Goal: Use online tool/utility: Utilize a website feature to perform a specific function

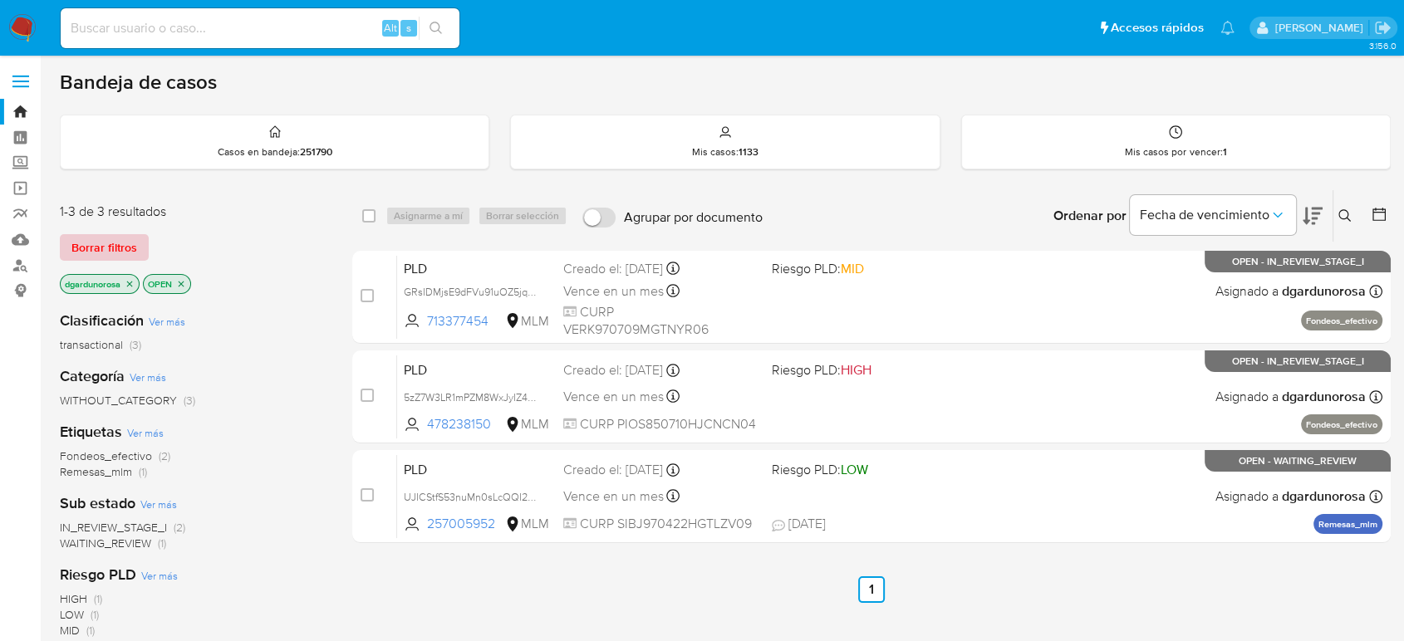
click at [90, 245] on span "Borrar filtros" at bounding box center [104, 247] width 66 height 23
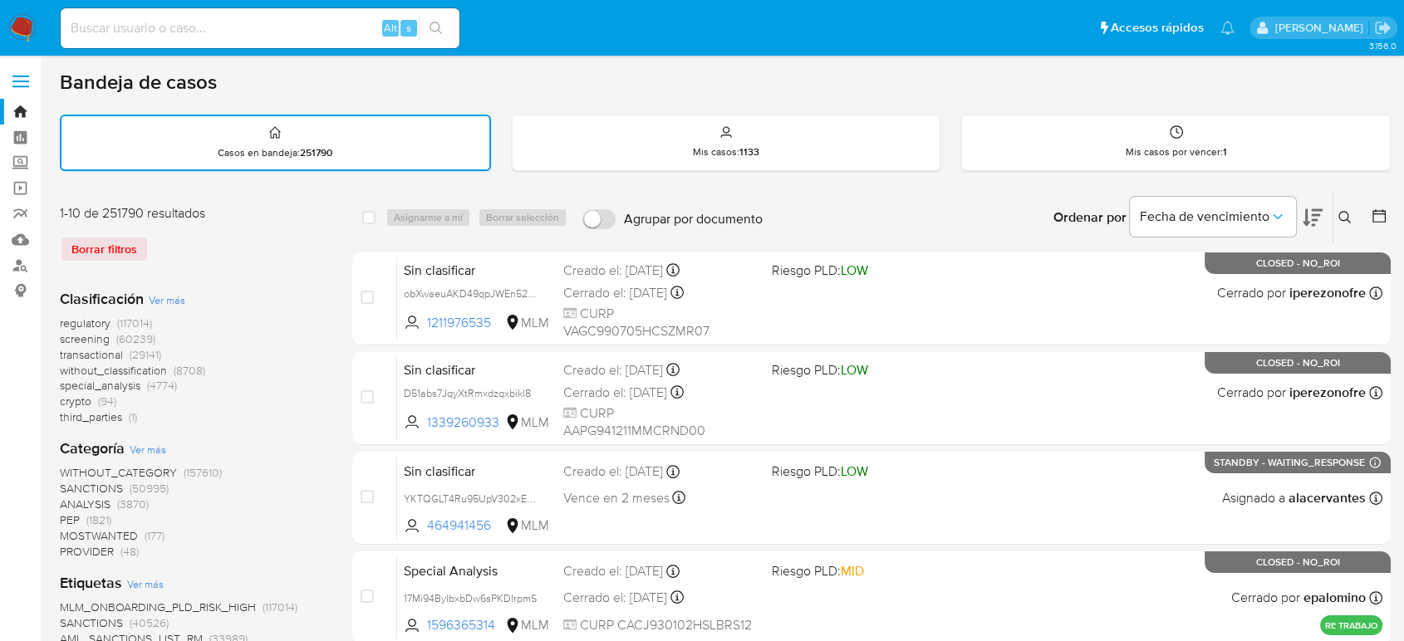
click at [1347, 220] on icon at bounding box center [1344, 217] width 13 height 13
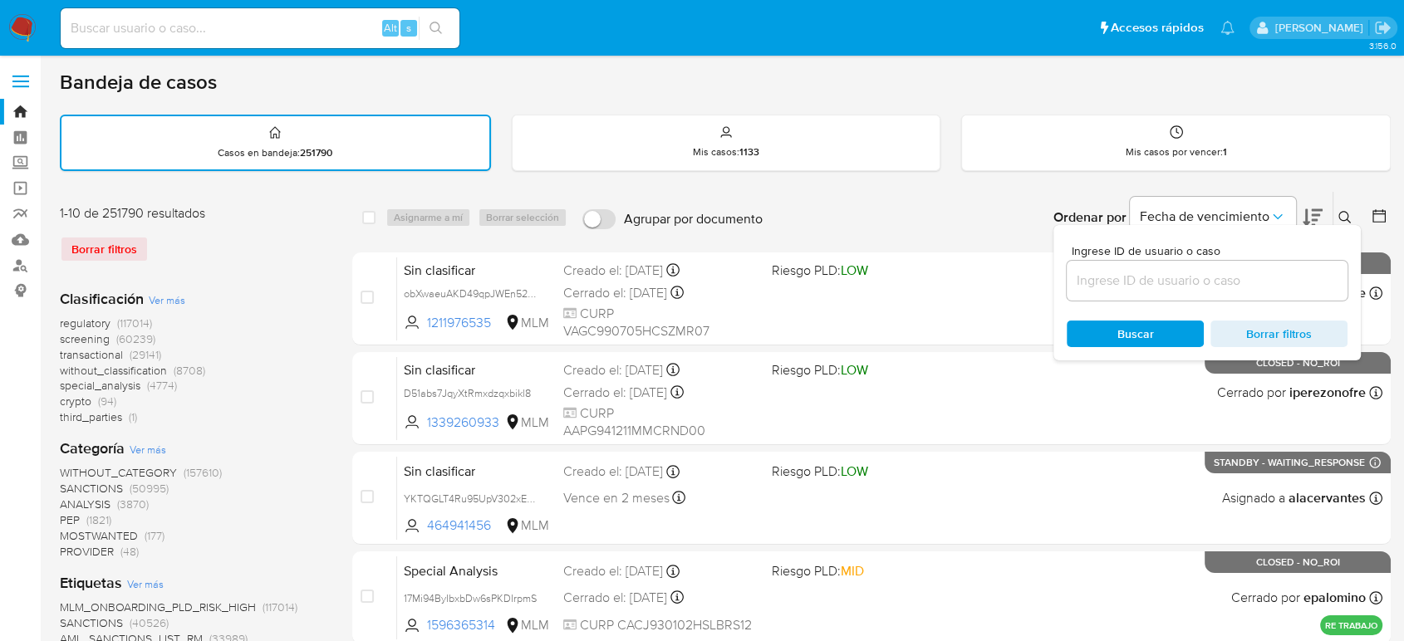
click at [1281, 279] on input at bounding box center [1207, 281] width 281 height 22
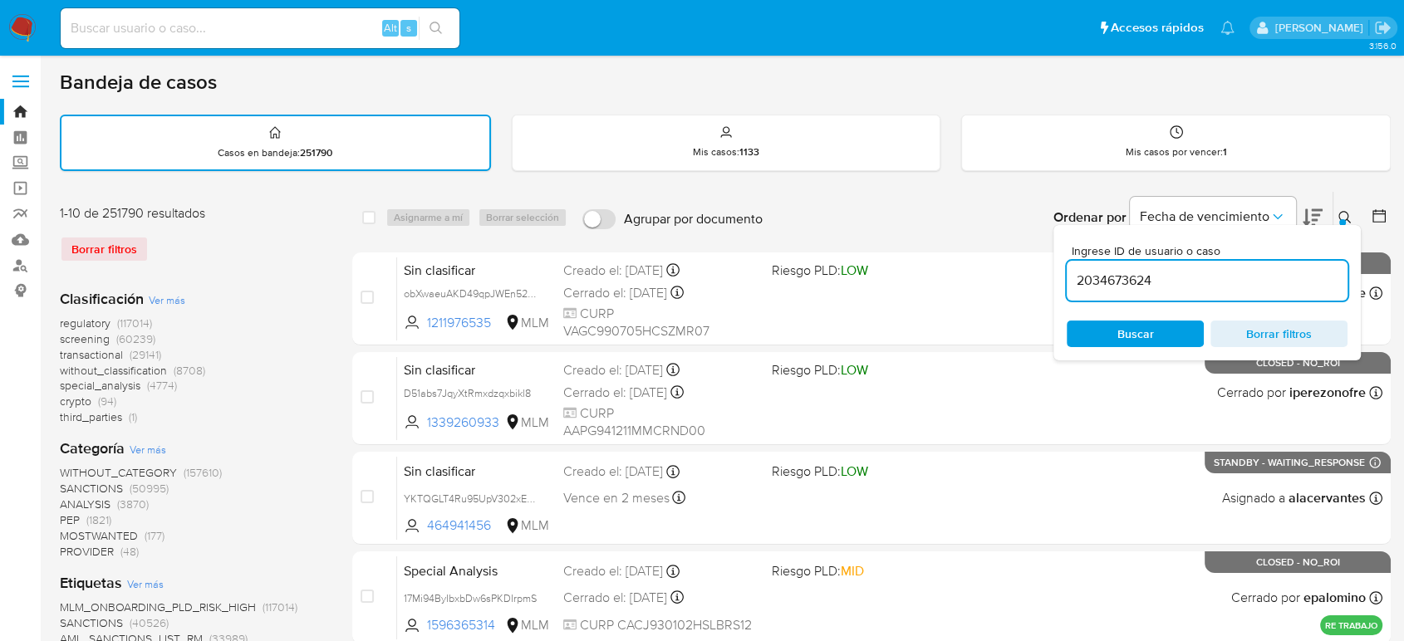
type input "2034673624"
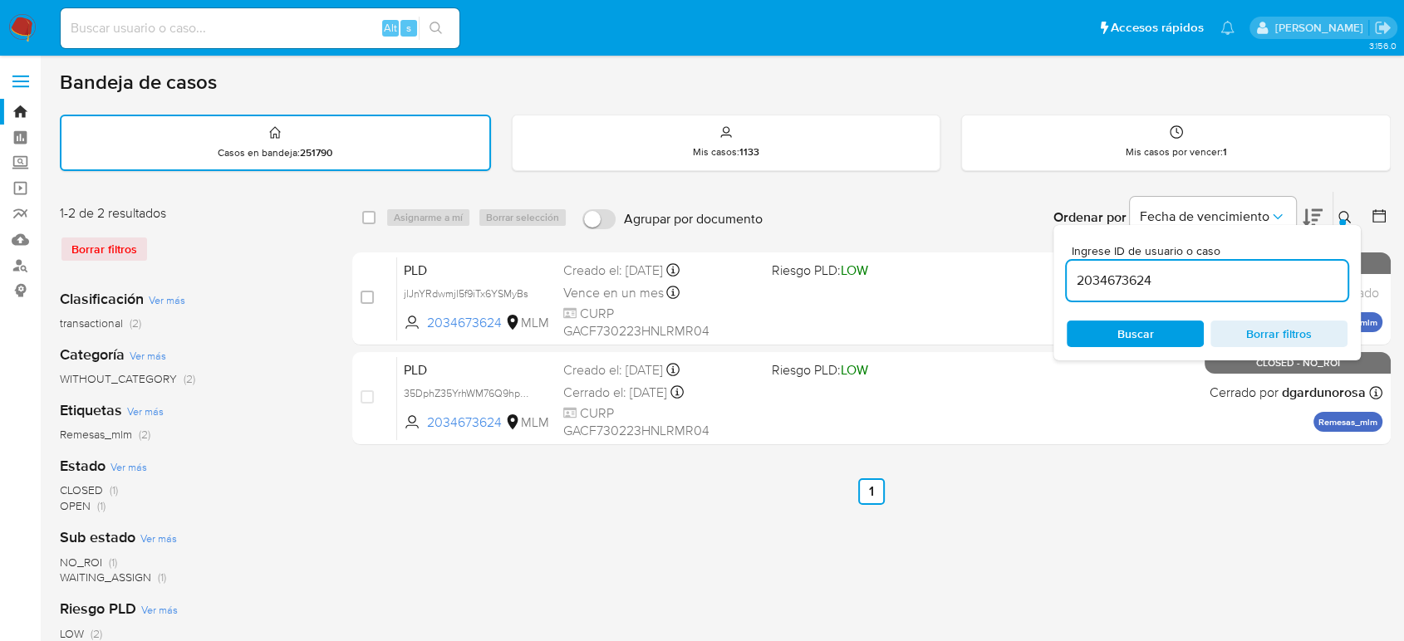
click at [1342, 211] on icon at bounding box center [1344, 217] width 12 height 12
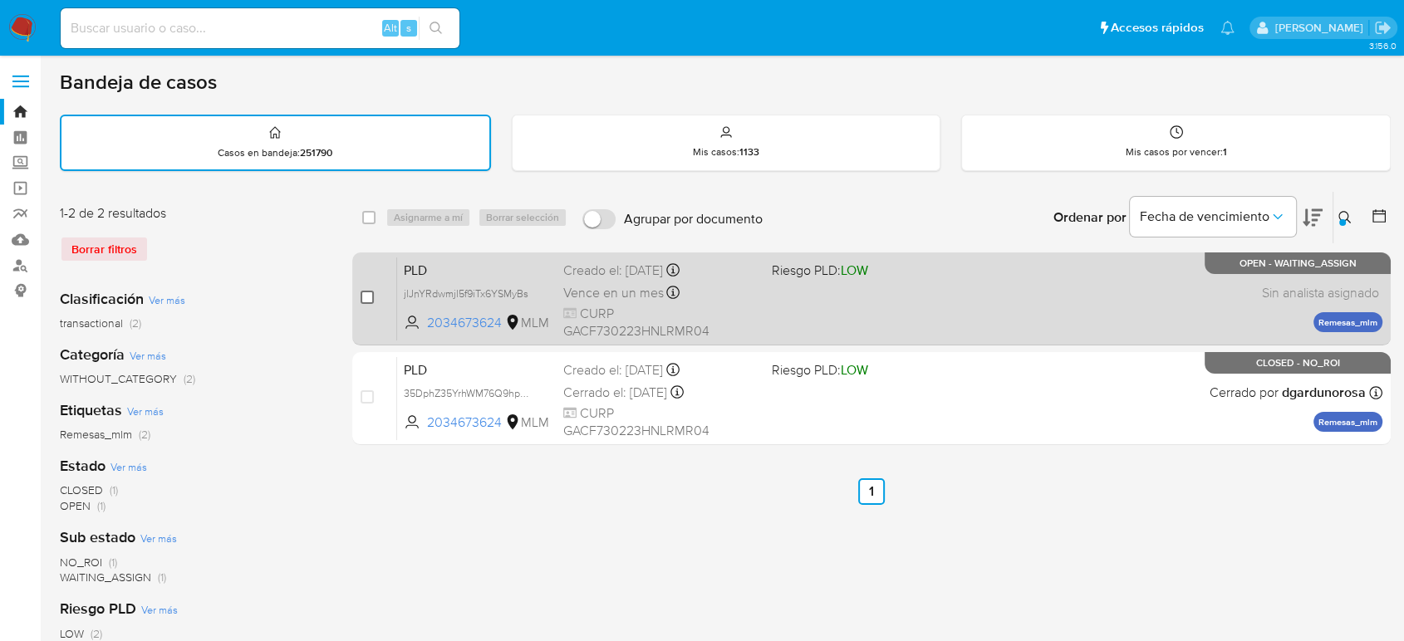
click at [366, 301] on input "checkbox" at bounding box center [367, 297] width 13 height 13
checkbox input "true"
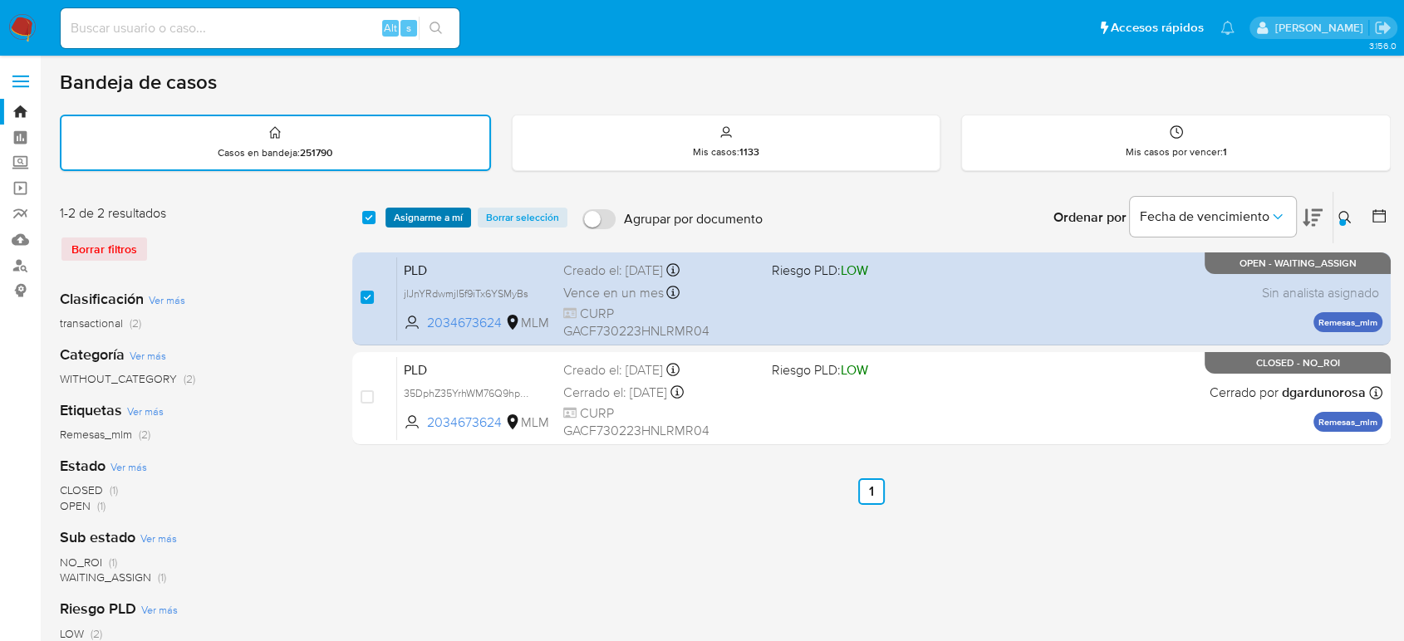
click at [414, 217] on span "Asignarme a mí" at bounding box center [428, 217] width 69 height 17
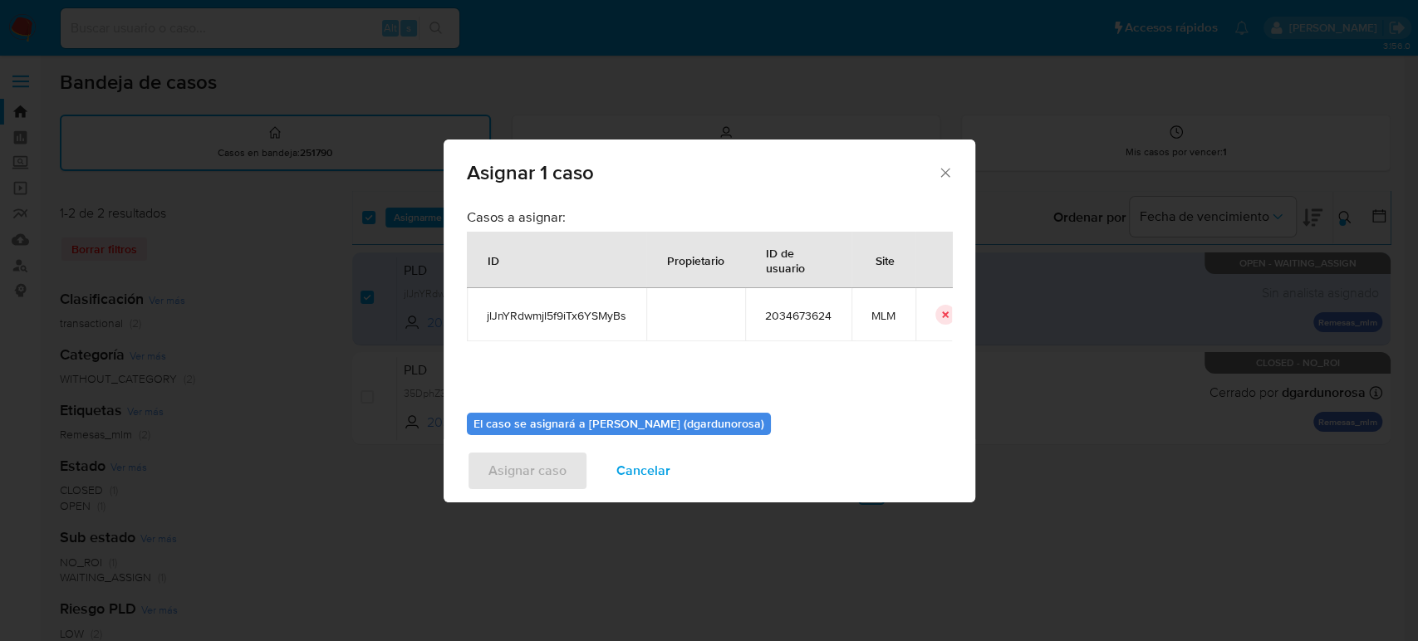
click at [572, 317] on span "jlJnYRdwmjl5f9iTx6YSMyBs" at bounding box center [557, 315] width 140 height 15
copy span "jlJnYRdwmjl5f9iTx6YSMyBs"
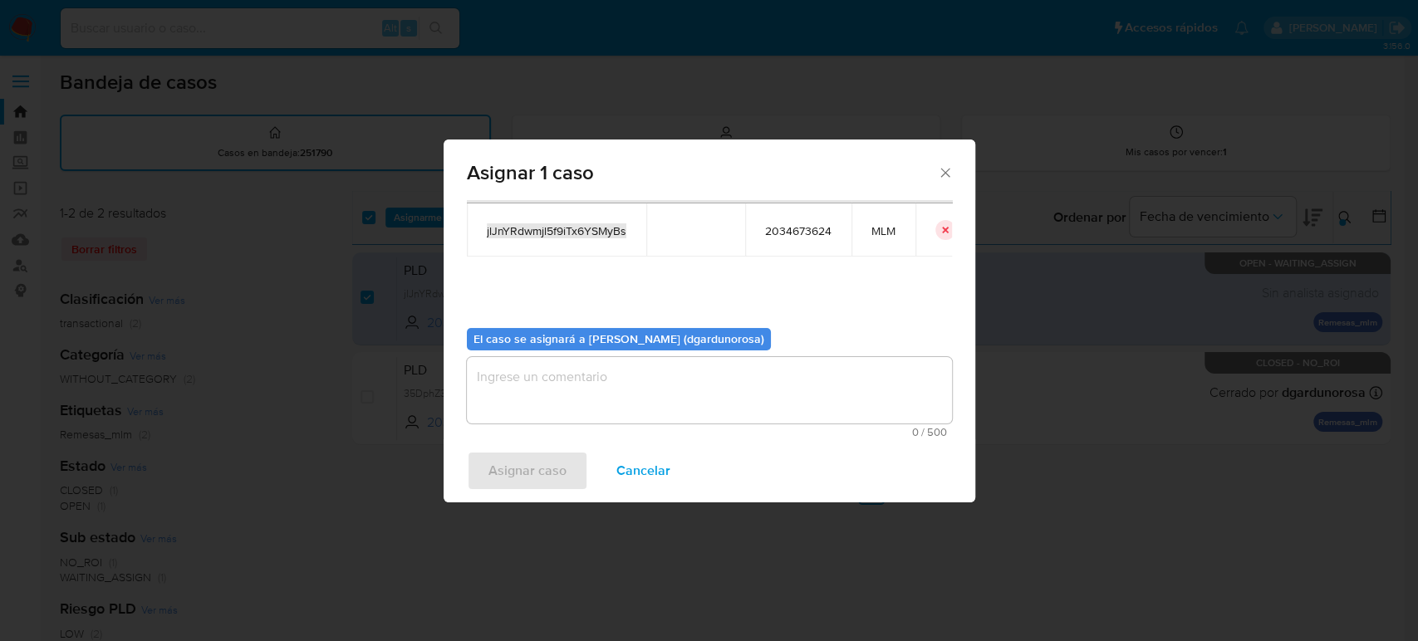
click at [652, 380] on textarea "assign-modal" at bounding box center [709, 390] width 485 height 66
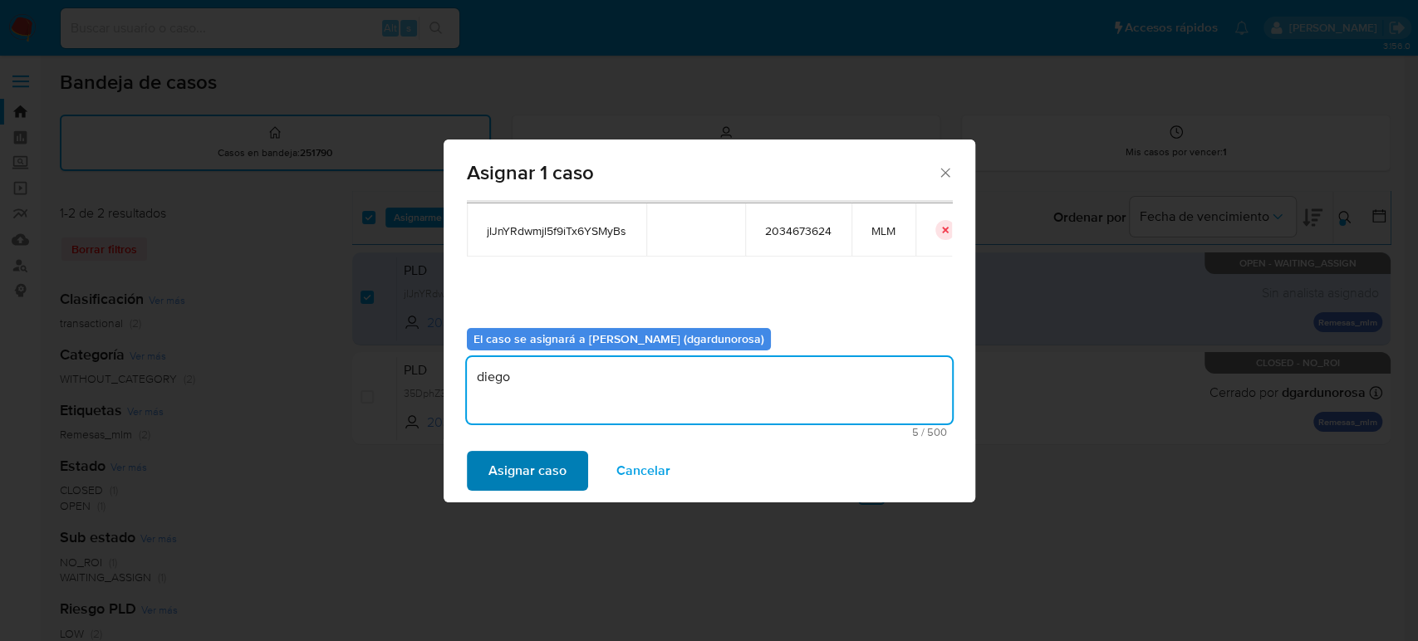
type textarea "diego"
click at [518, 476] on span "Asignar caso" at bounding box center [527, 471] width 78 height 37
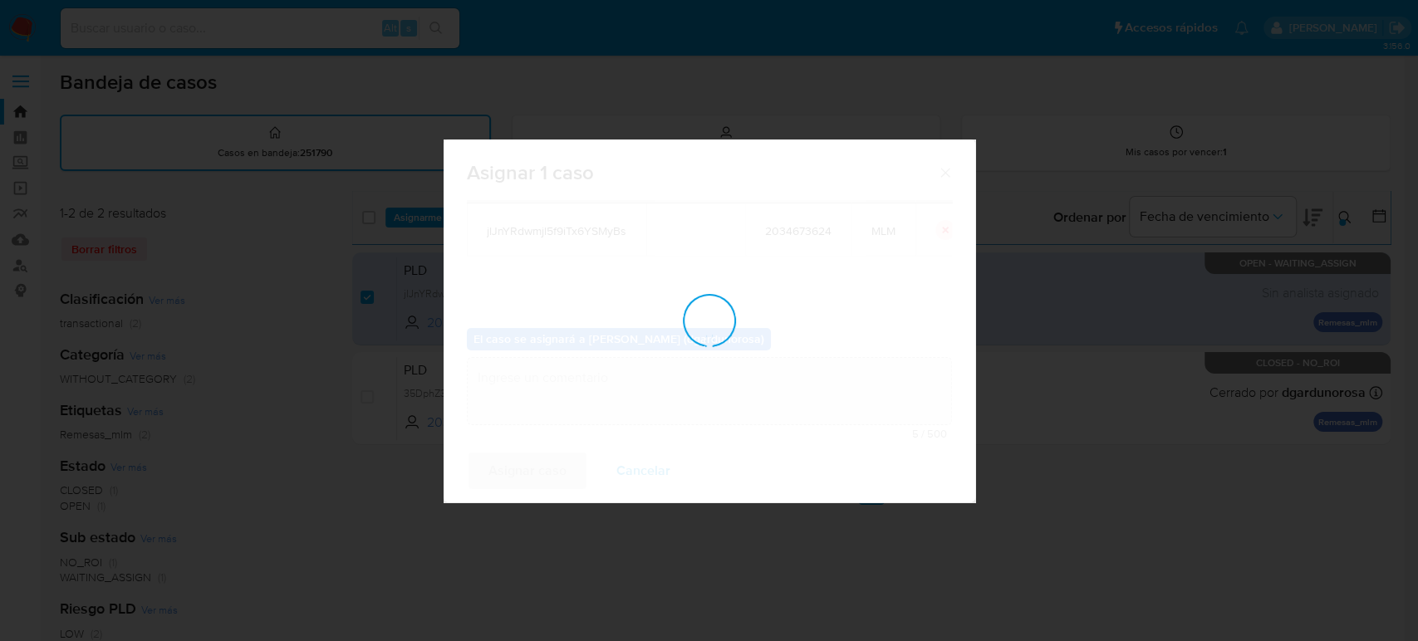
checkbox input "false"
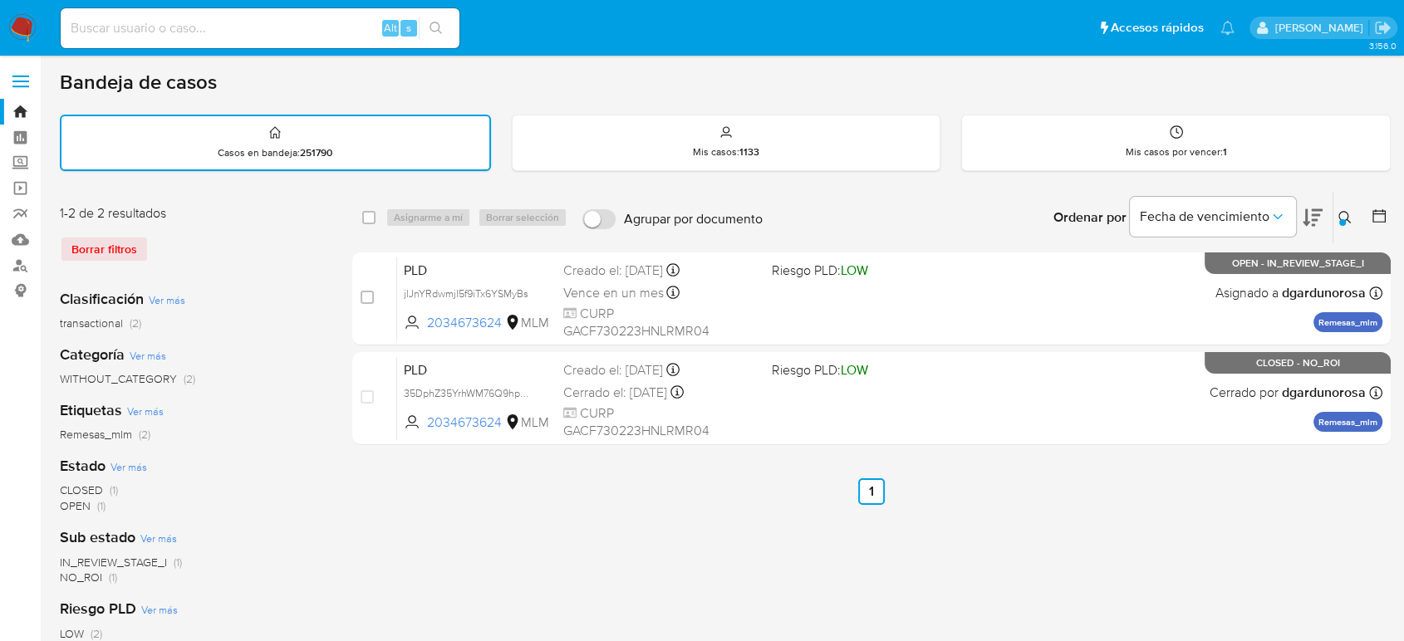
click at [1344, 212] on icon at bounding box center [1344, 217] width 13 height 13
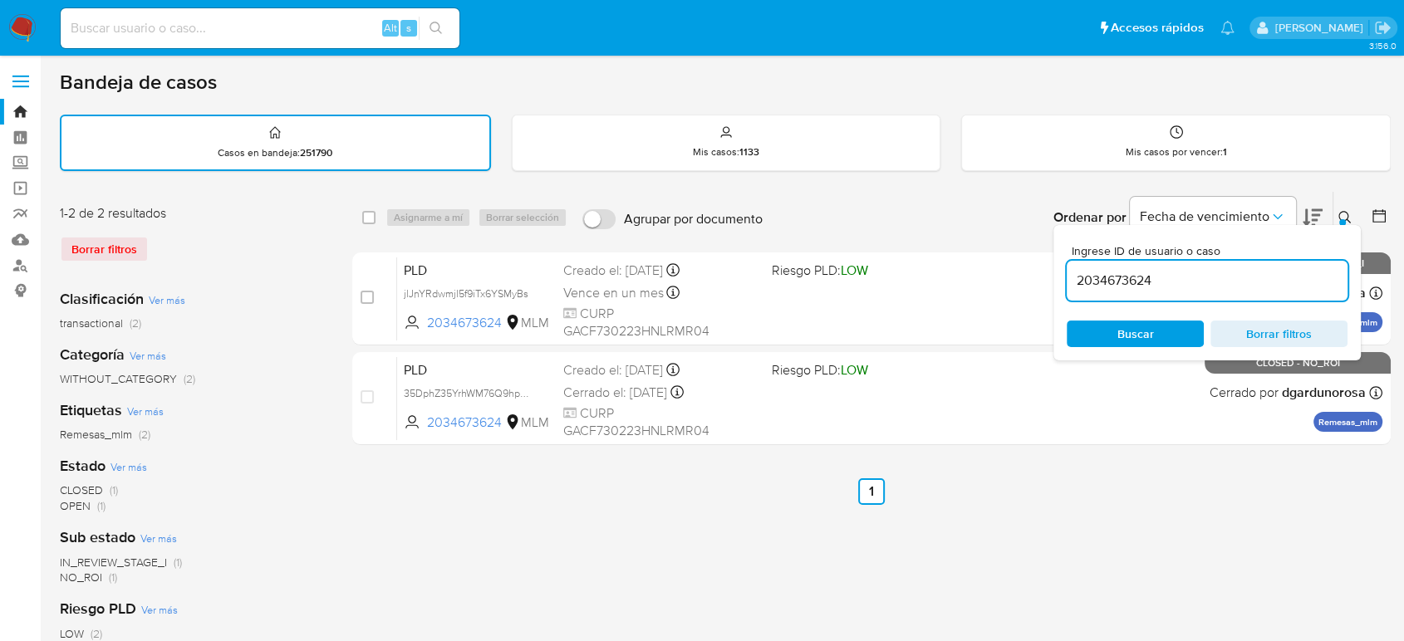
click at [1104, 277] on input "2034673624" at bounding box center [1207, 281] width 281 height 22
click at [1104, 277] on input "203262049448673624" at bounding box center [1207, 281] width 281 height 22
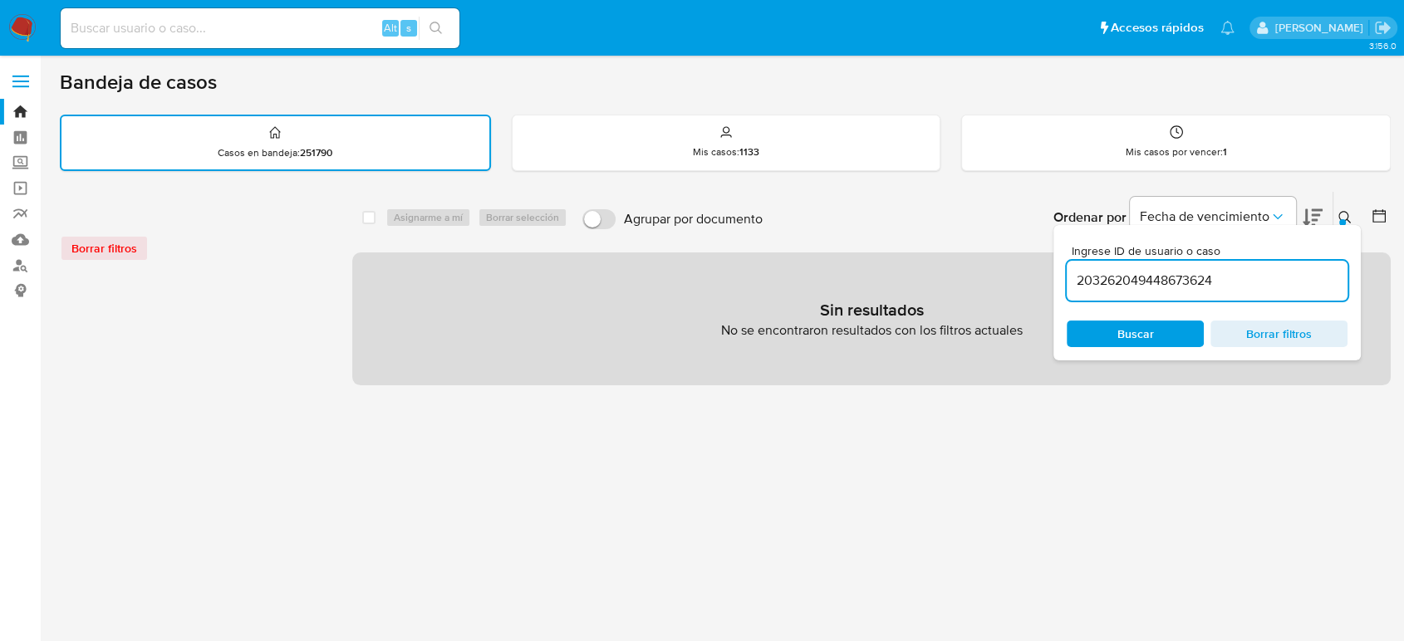
click at [1104, 277] on input "203262049448673624" at bounding box center [1207, 281] width 281 height 22
paste input "62049448"
type input "262049448"
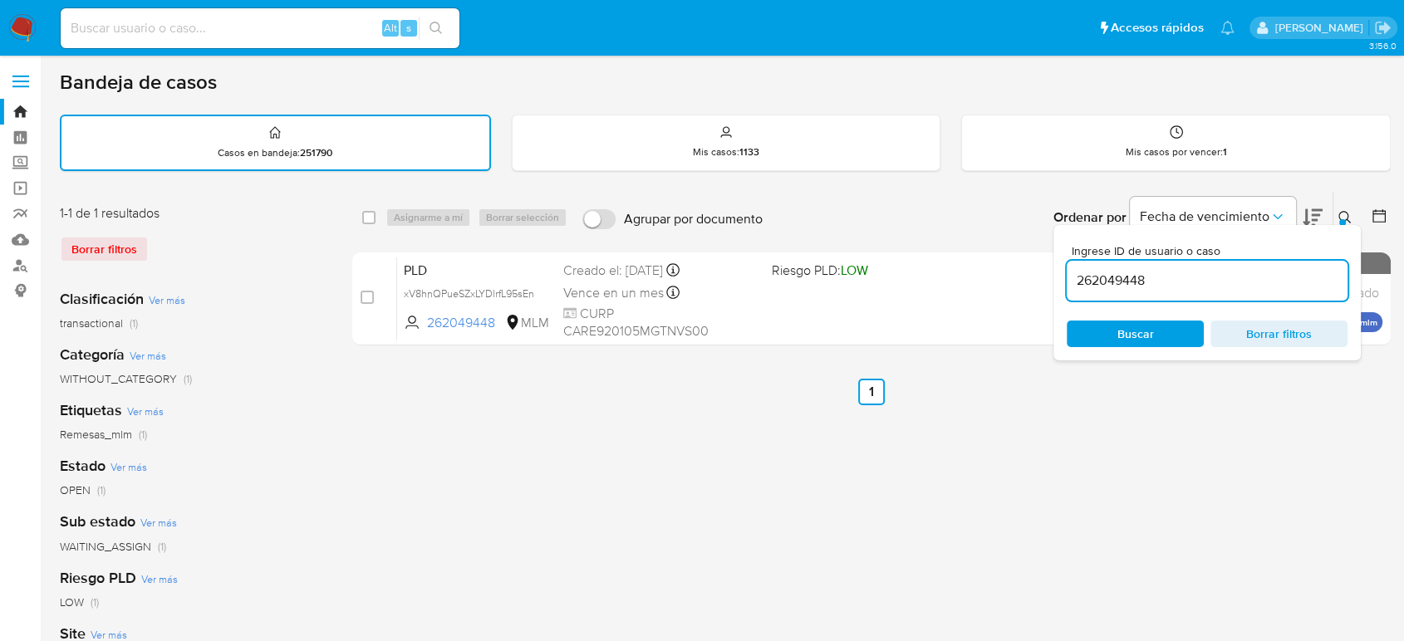
click at [1348, 218] on icon at bounding box center [1344, 217] width 13 height 13
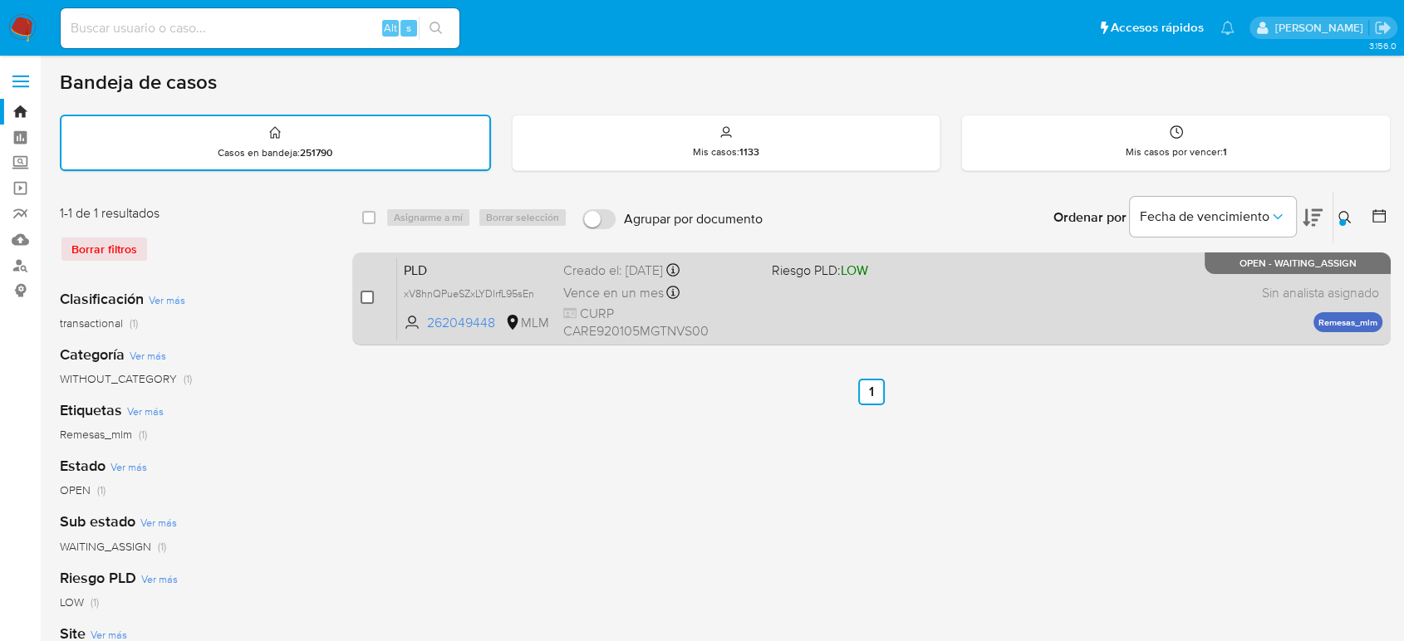
click at [366, 292] on input "checkbox" at bounding box center [367, 297] width 13 height 13
checkbox input "true"
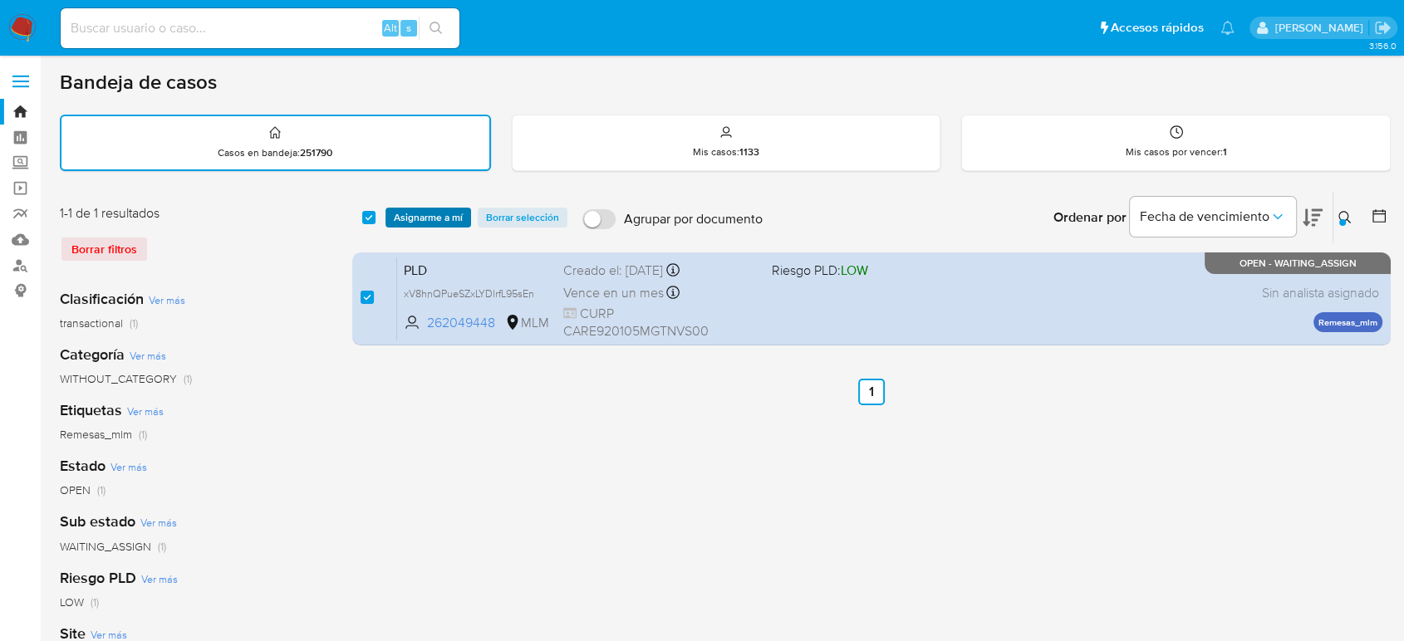
click at [439, 217] on span "Asignarme a mí" at bounding box center [428, 217] width 69 height 17
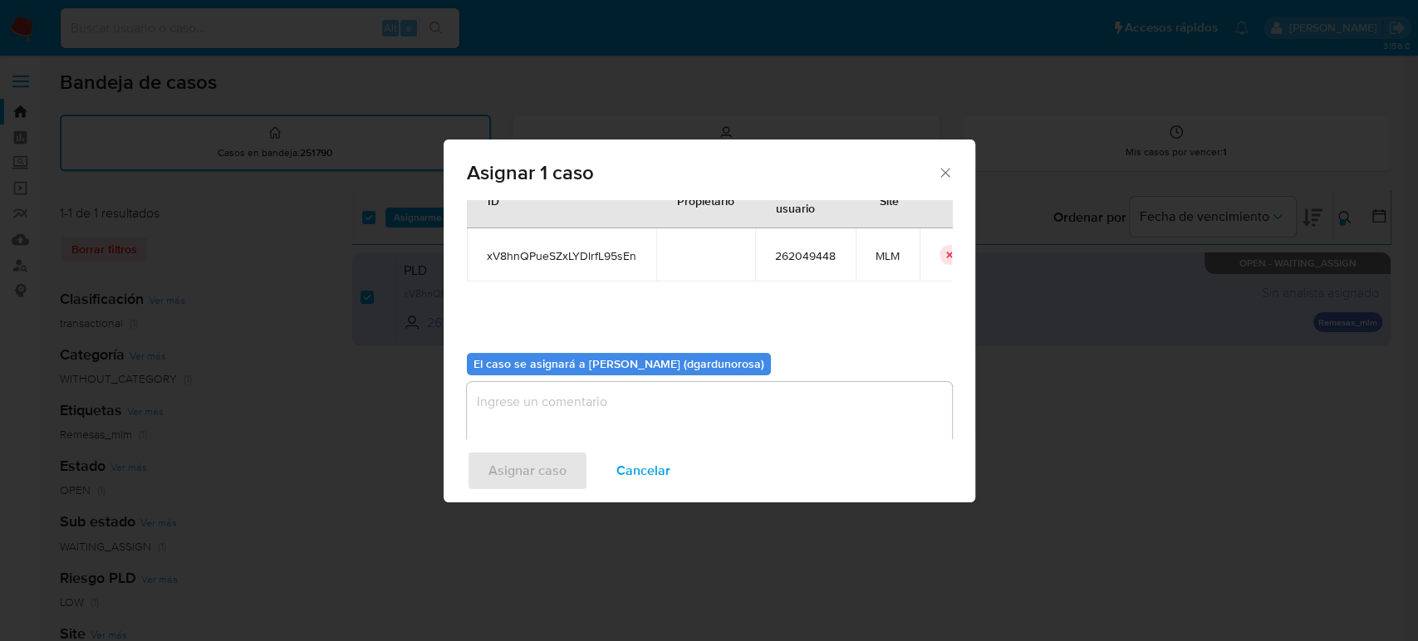
scroll to position [85, 0]
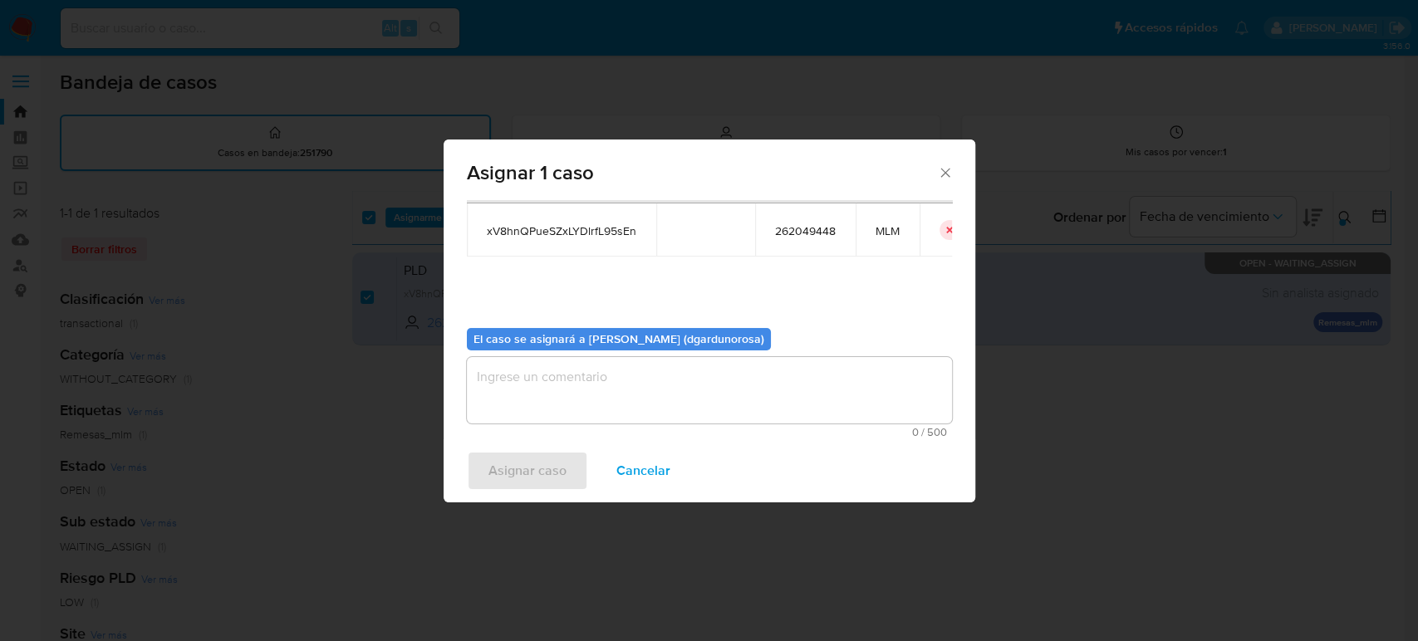
click at [655, 400] on textarea "assign-modal" at bounding box center [709, 390] width 485 height 66
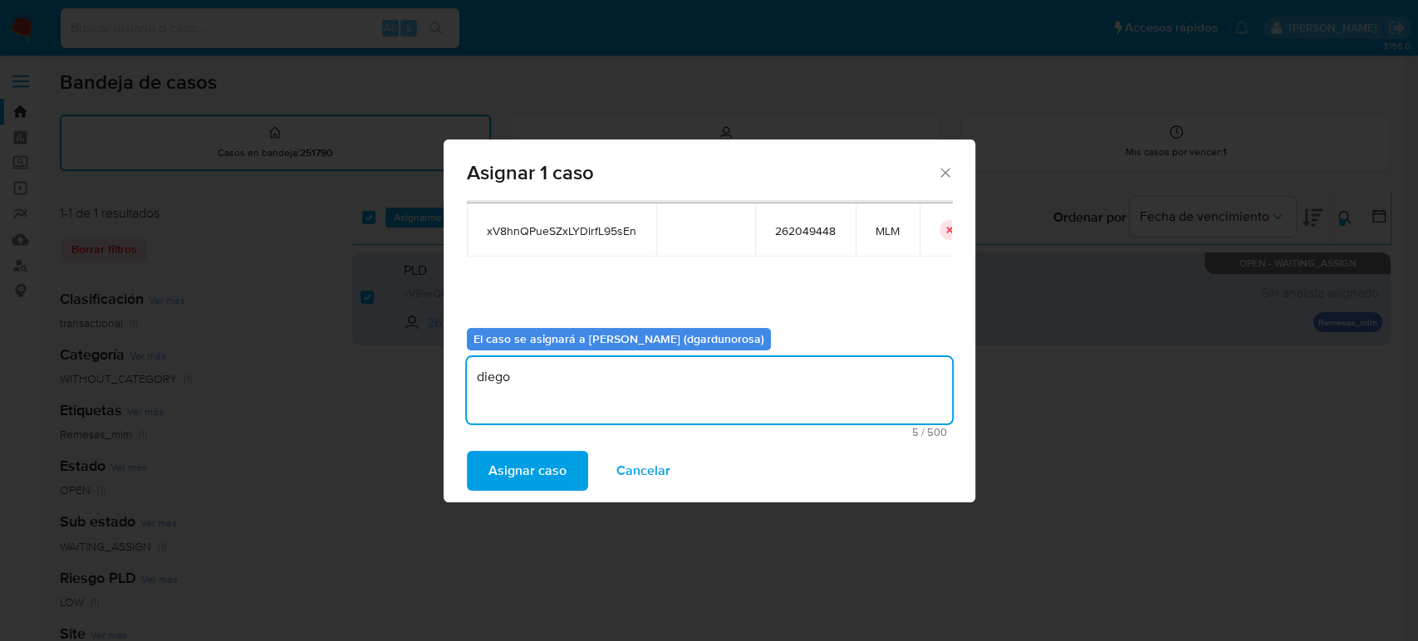
type textarea "diego"
click at [611, 224] on span "xV8hnQPueSZxLYDlrfL95sEn" at bounding box center [562, 230] width 150 height 15
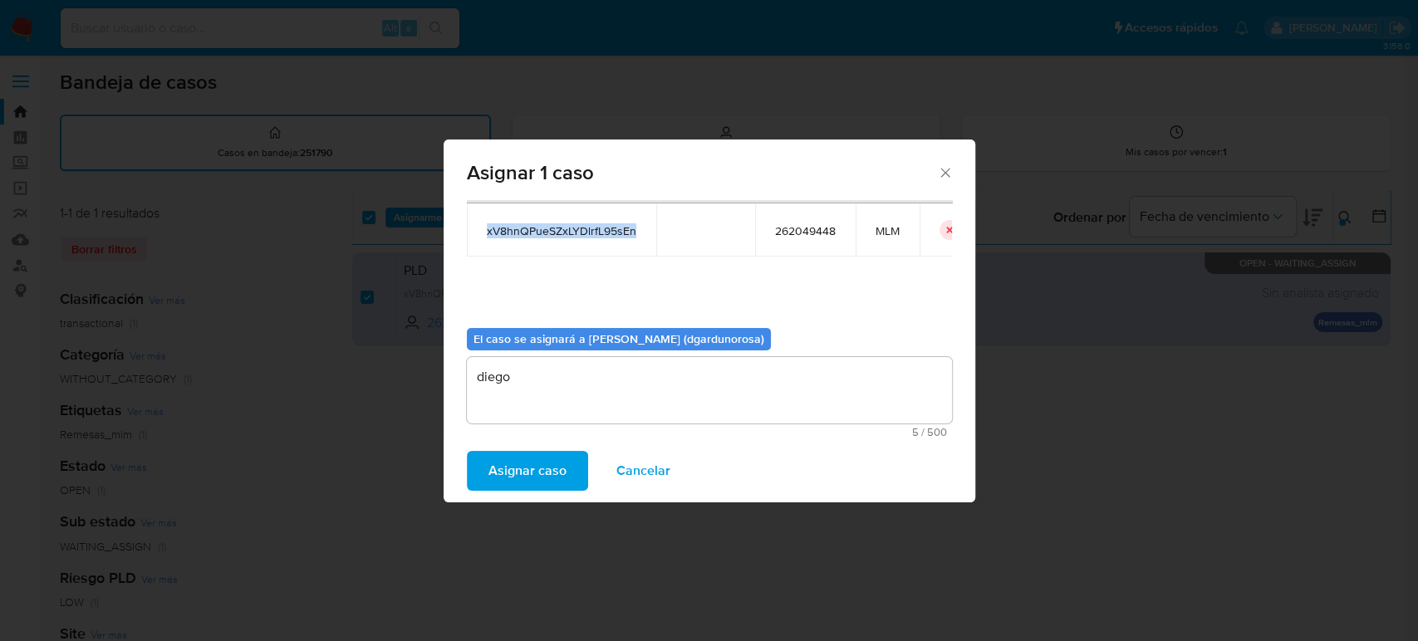
click at [611, 224] on span "xV8hnQPueSZxLYDlrfL95sEn" at bounding box center [562, 230] width 150 height 15
copy span "xV8hnQPueSZxLYDlrfL95sEn"
click at [532, 464] on span "Asignar caso" at bounding box center [527, 471] width 78 height 37
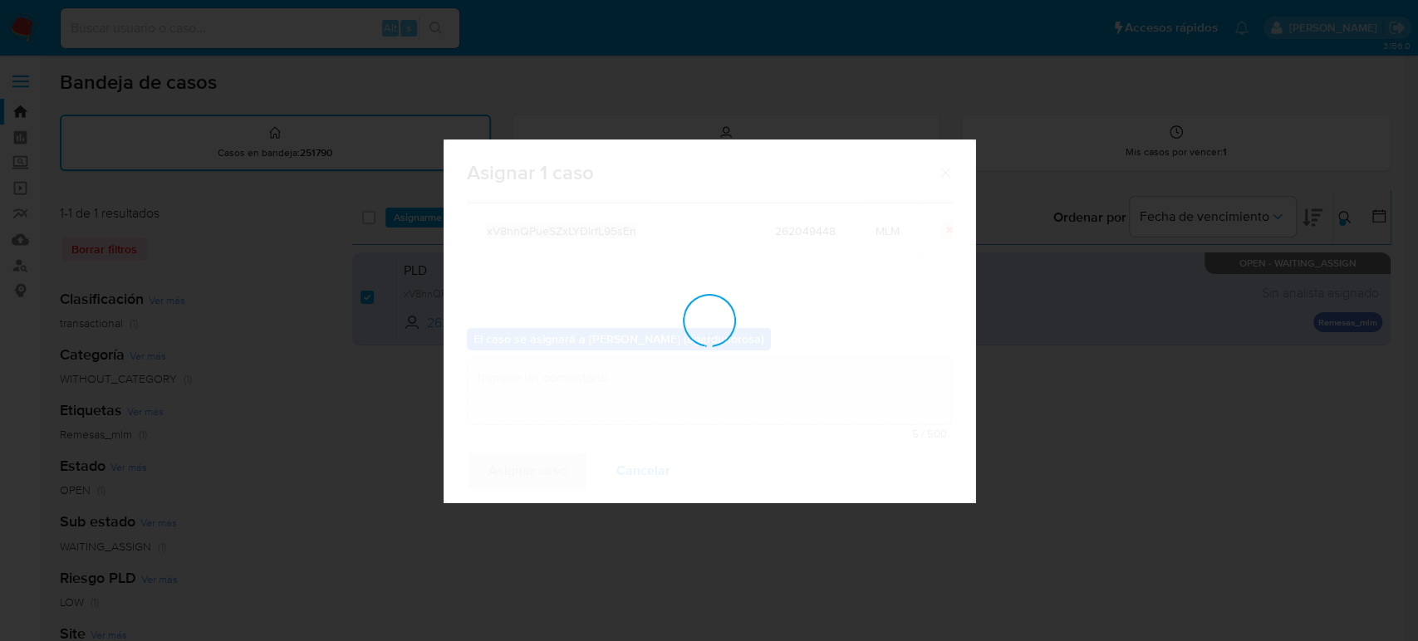
checkbox input "false"
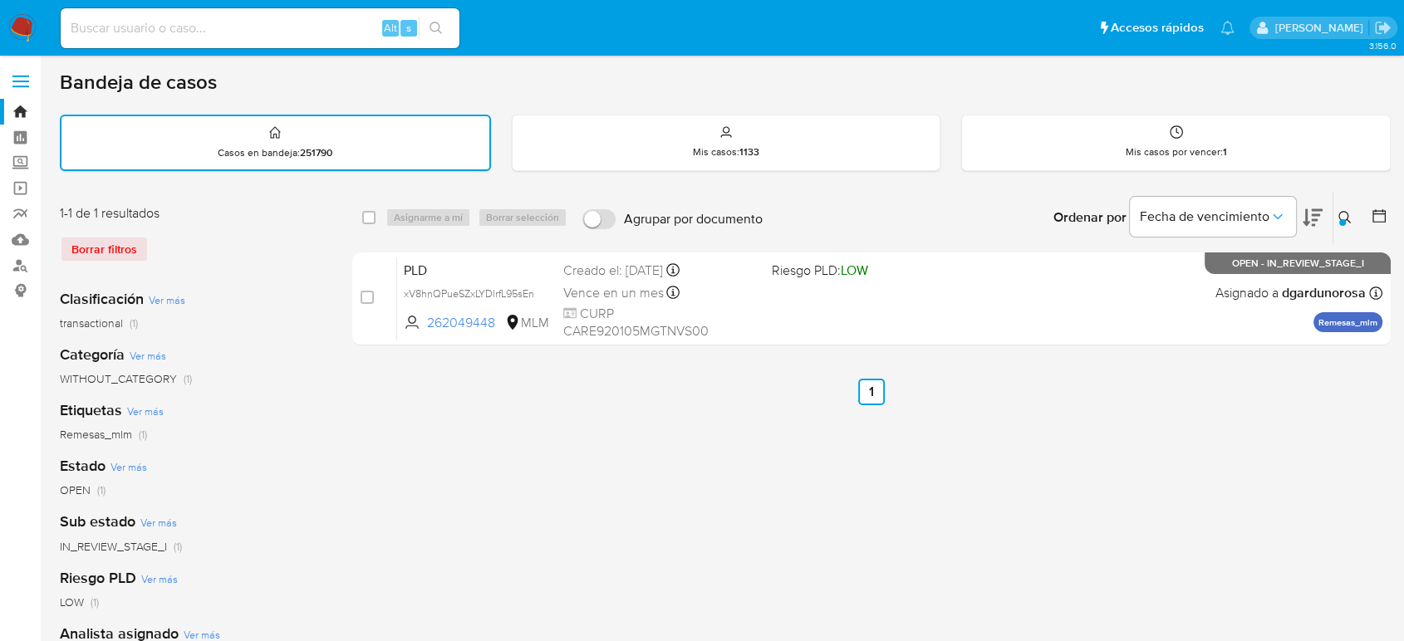
click at [1344, 222] on div at bounding box center [1342, 222] width 7 height 7
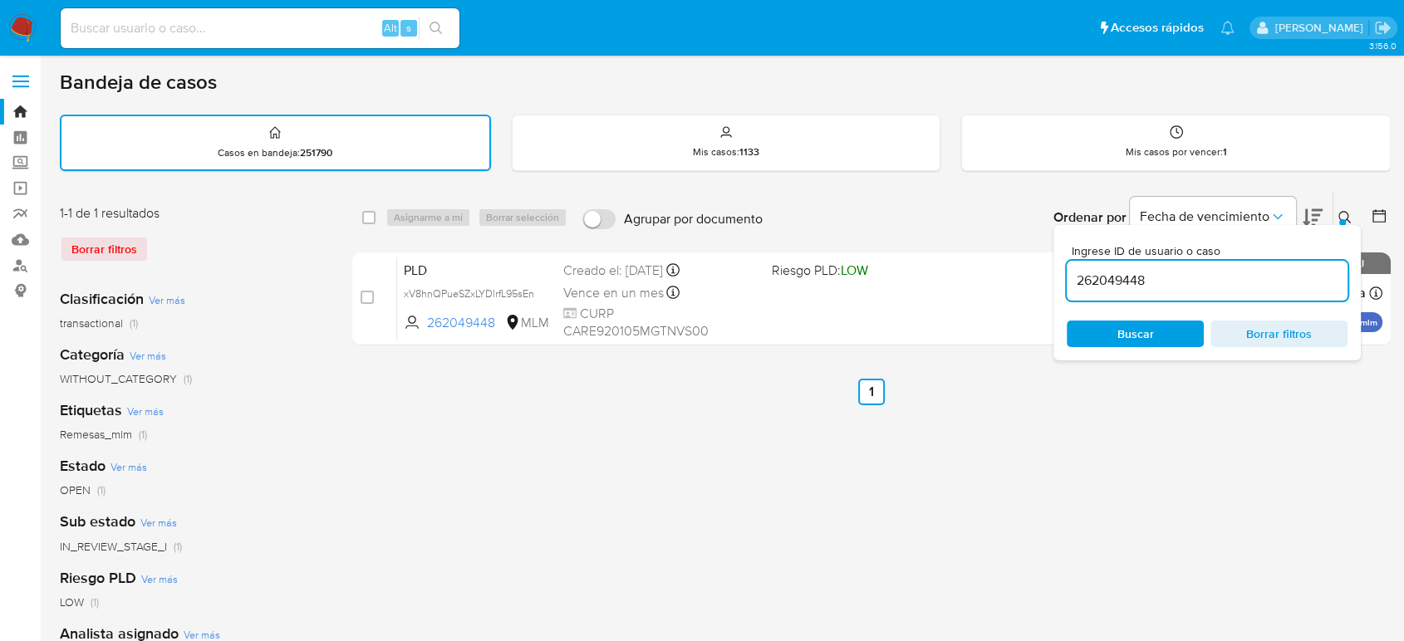
click at [1126, 283] on input "262049448" at bounding box center [1207, 281] width 281 height 22
type input "543230455"
click at [1349, 221] on icon at bounding box center [1344, 217] width 12 height 12
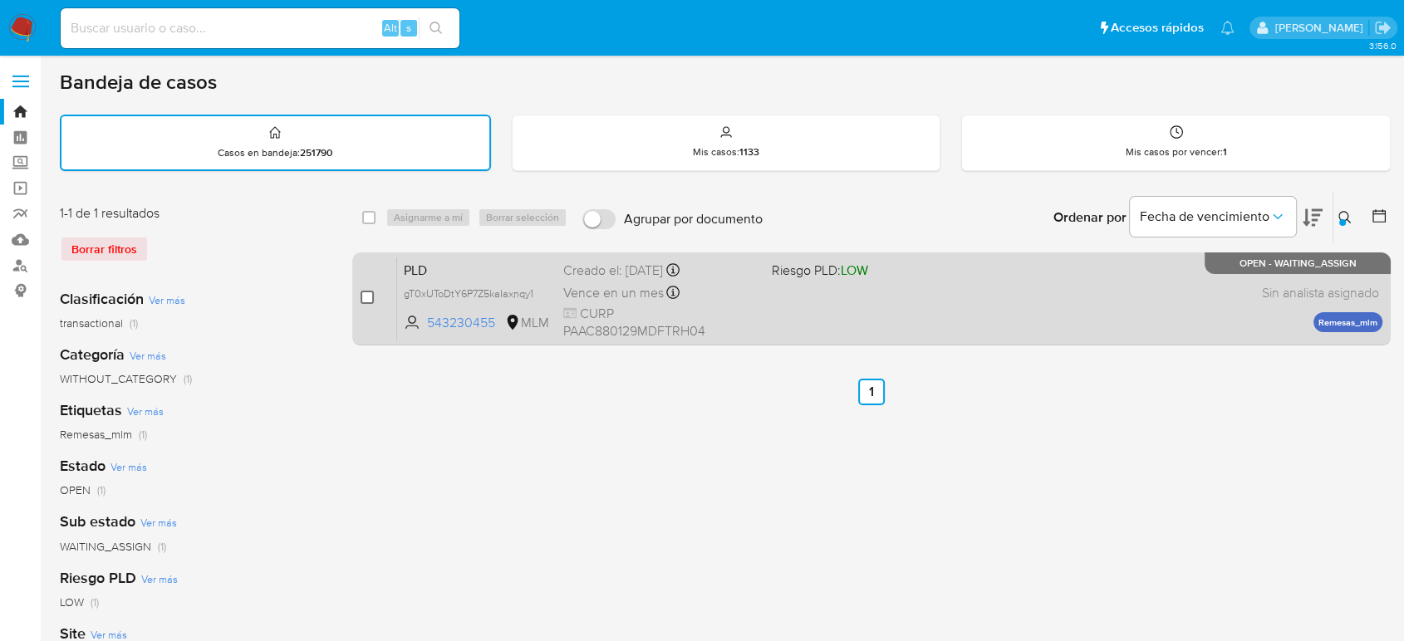
click at [363, 301] on input "checkbox" at bounding box center [367, 297] width 13 height 13
checkbox input "true"
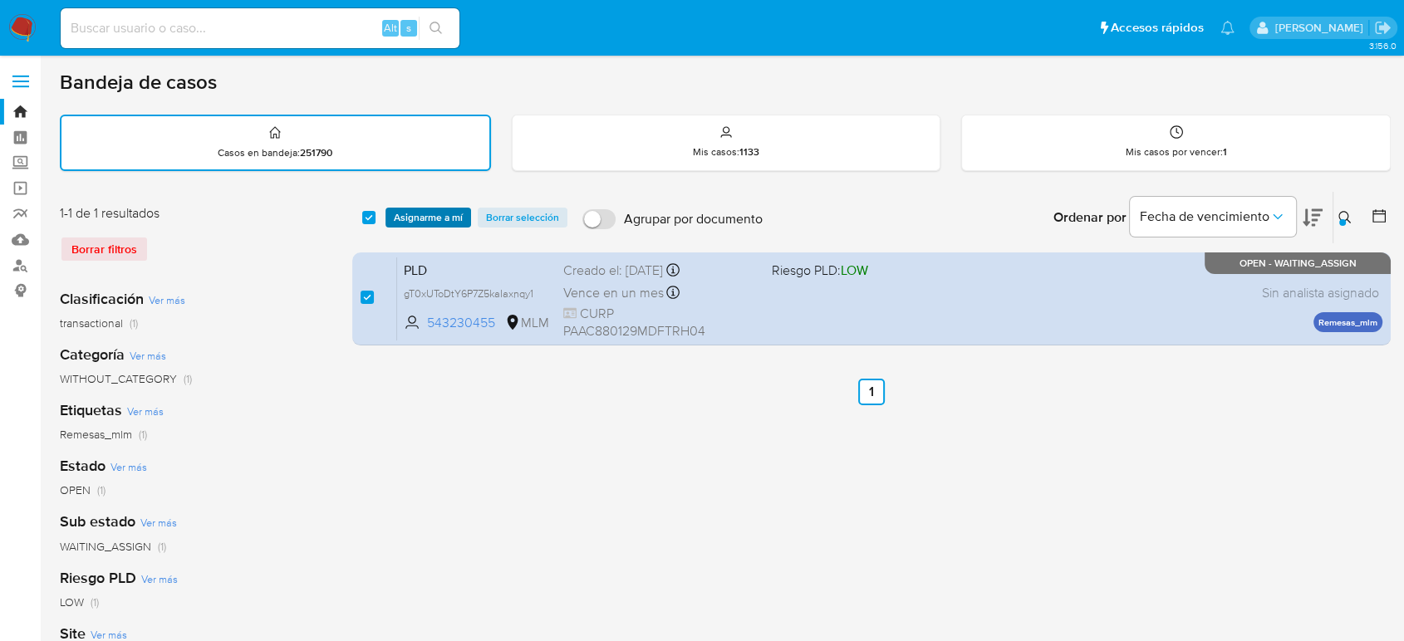
click at [419, 222] on span "Asignarme a mí" at bounding box center [428, 217] width 69 height 17
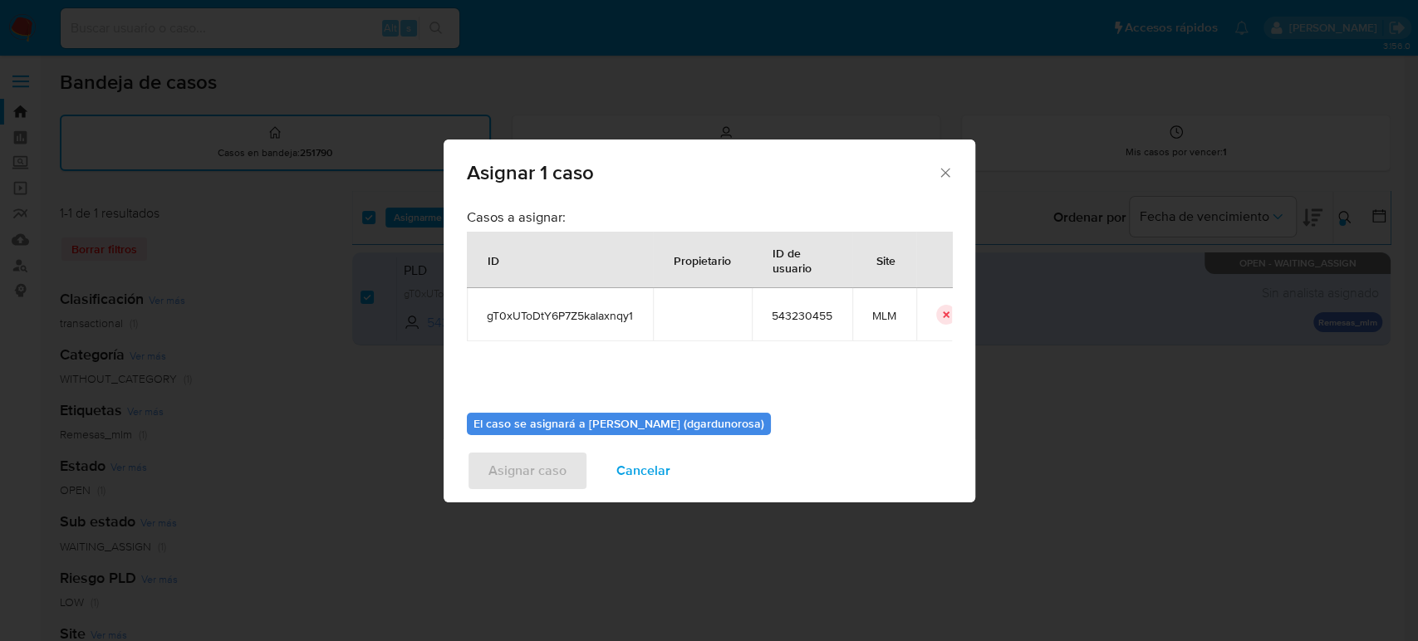
scroll to position [85, 0]
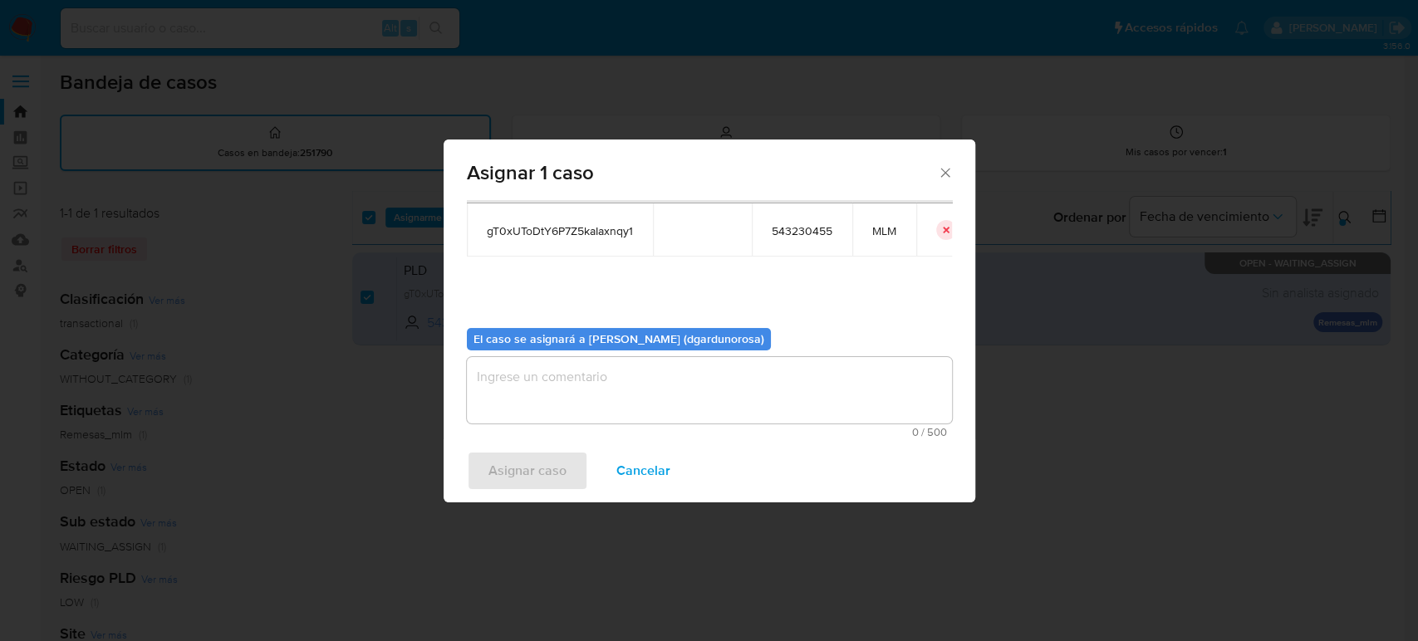
click at [615, 370] on textarea "assign-modal" at bounding box center [709, 390] width 485 height 66
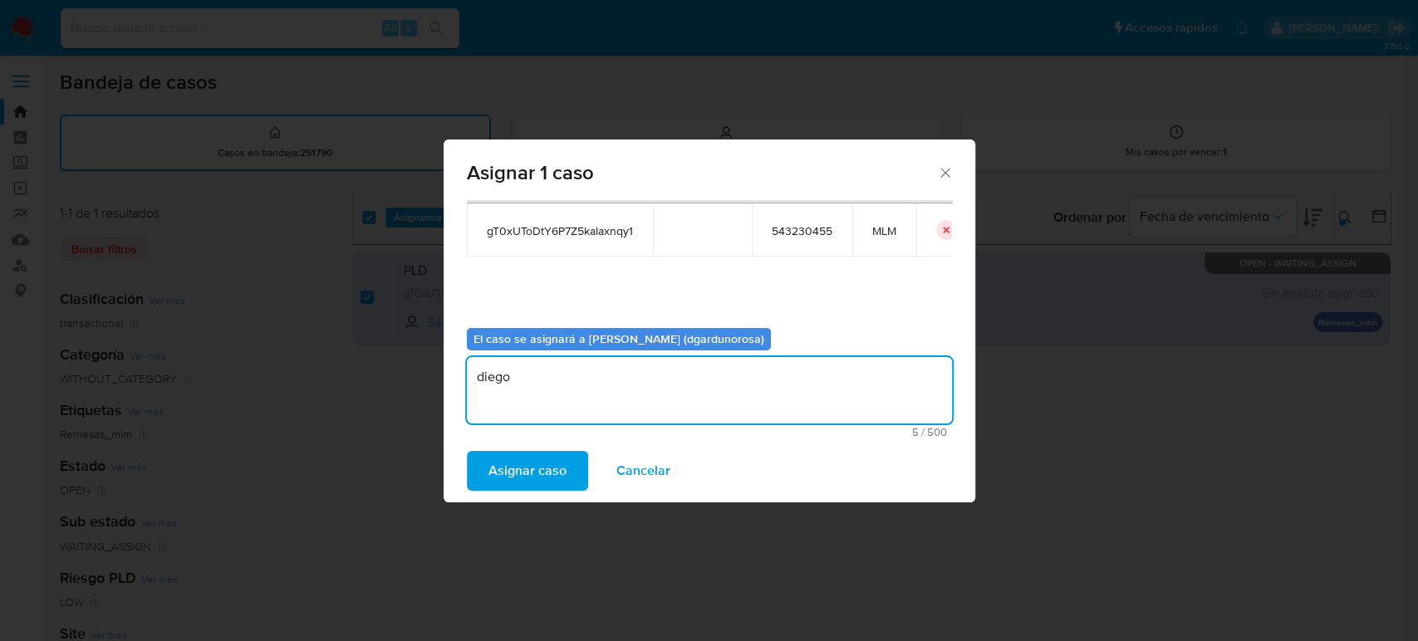
type textarea "diego"
click at [567, 234] on span "gT0xUToDtY6P7Z5kaIaxnqy1" at bounding box center [560, 230] width 146 height 15
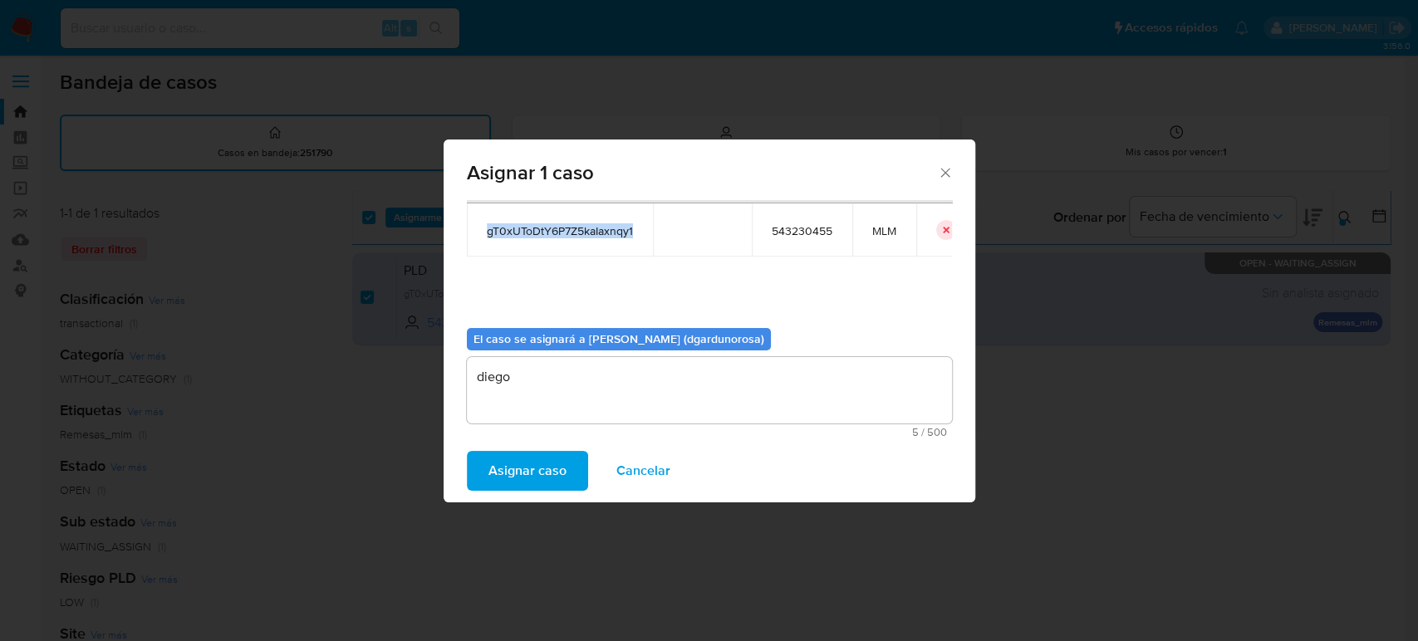
copy span "gT0xUToDtY6P7Z5kaIaxnqy1"
click at [533, 479] on span "Asignar caso" at bounding box center [527, 471] width 78 height 37
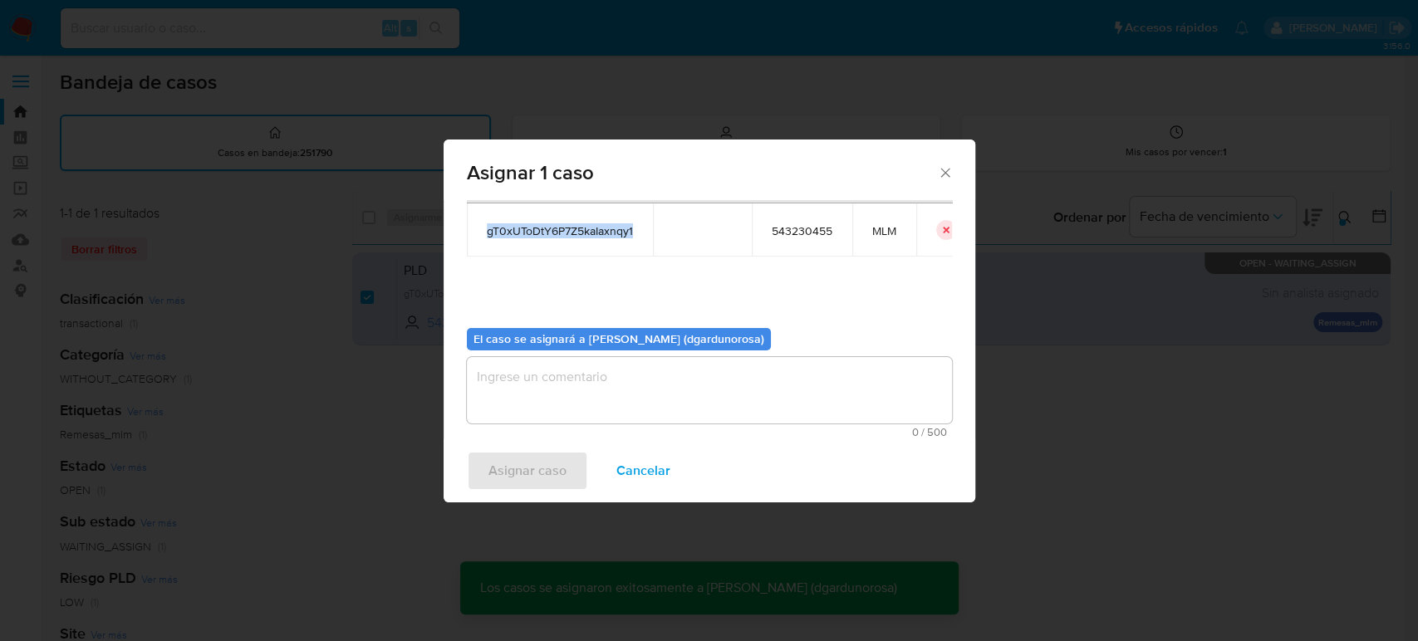
checkbox input "false"
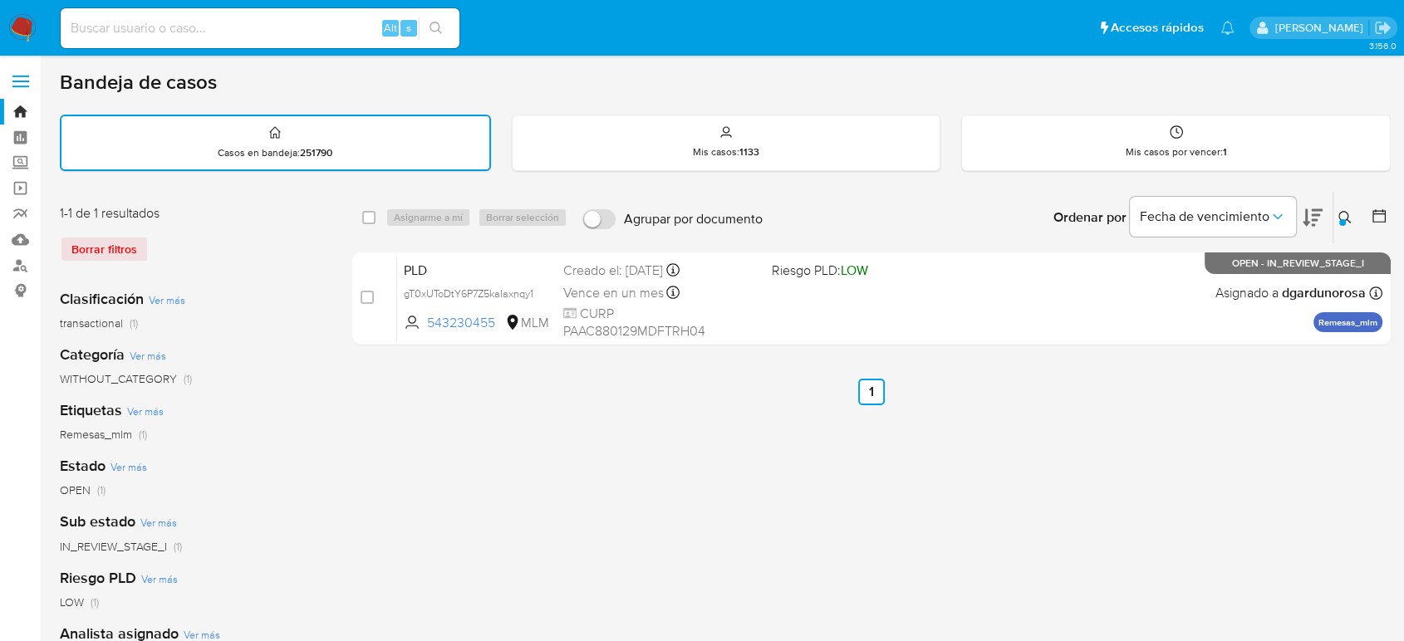
click at [1347, 211] on icon at bounding box center [1344, 217] width 13 height 13
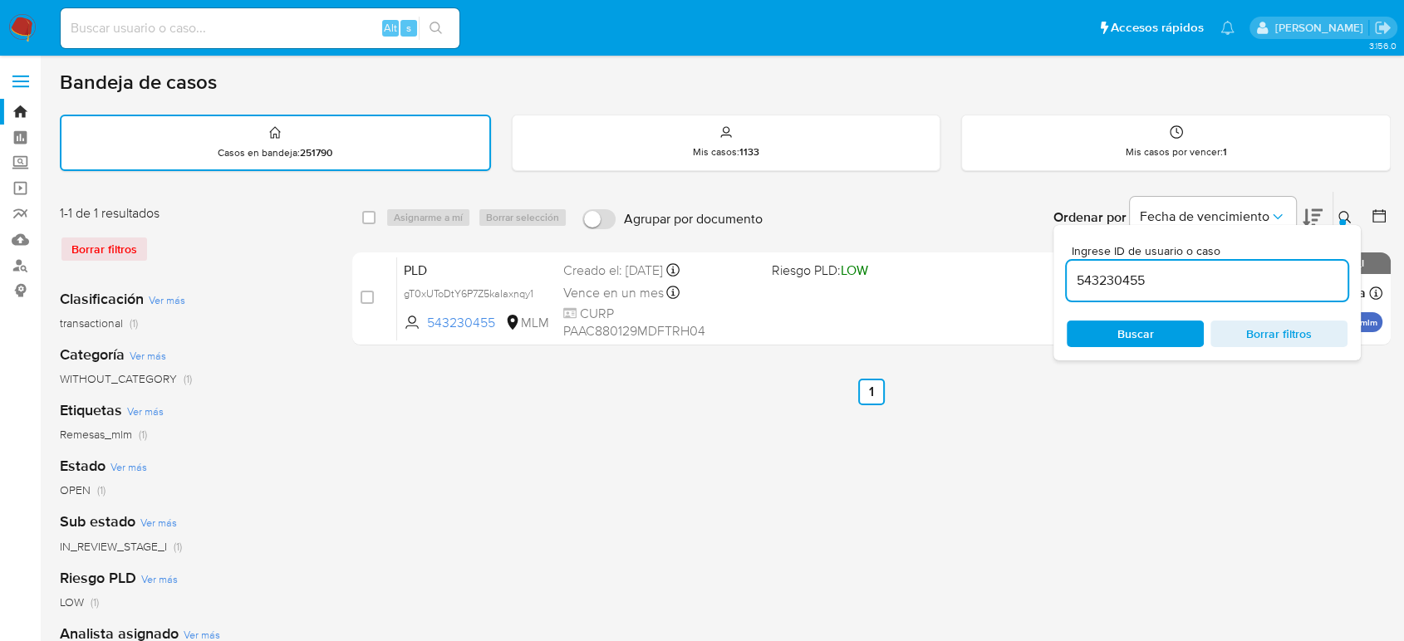
click at [1132, 281] on input "543230455" at bounding box center [1207, 281] width 281 height 22
click at [1131, 281] on input "543230455" at bounding box center [1207, 281] width 281 height 22
click at [1132, 282] on input "543230455" at bounding box center [1207, 281] width 281 height 22
type input "483770130"
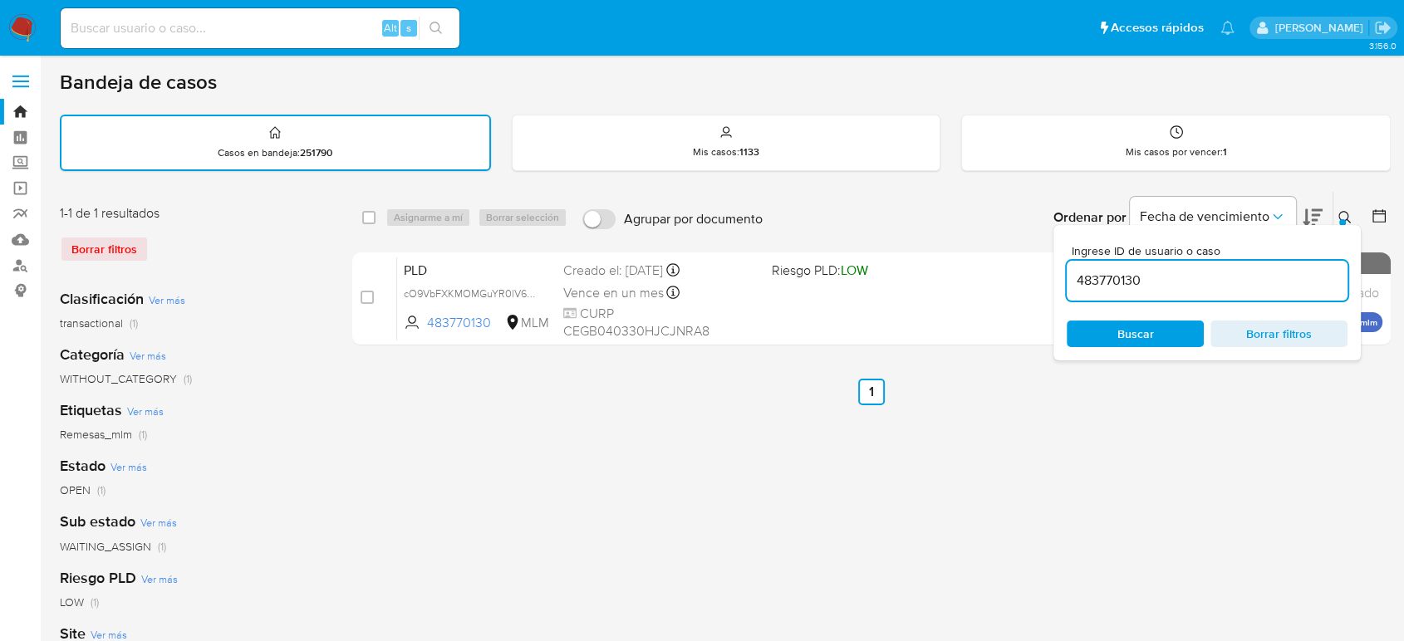
click at [1351, 204] on div "Ingrese ID de usuario o caso 483770130 Buscar Borrar filtros" at bounding box center [1346, 218] width 28 height 52
click at [1351, 211] on icon at bounding box center [1344, 217] width 13 height 13
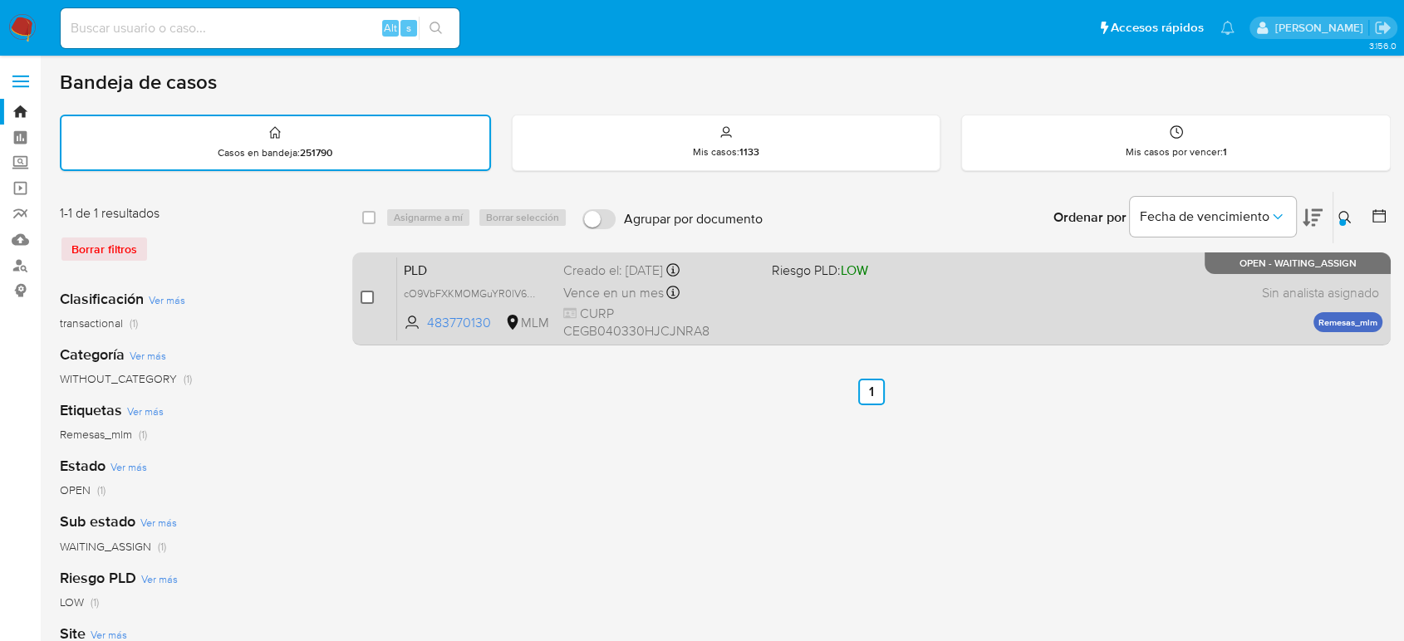
click at [370, 302] on input "checkbox" at bounding box center [367, 297] width 13 height 13
checkbox input "true"
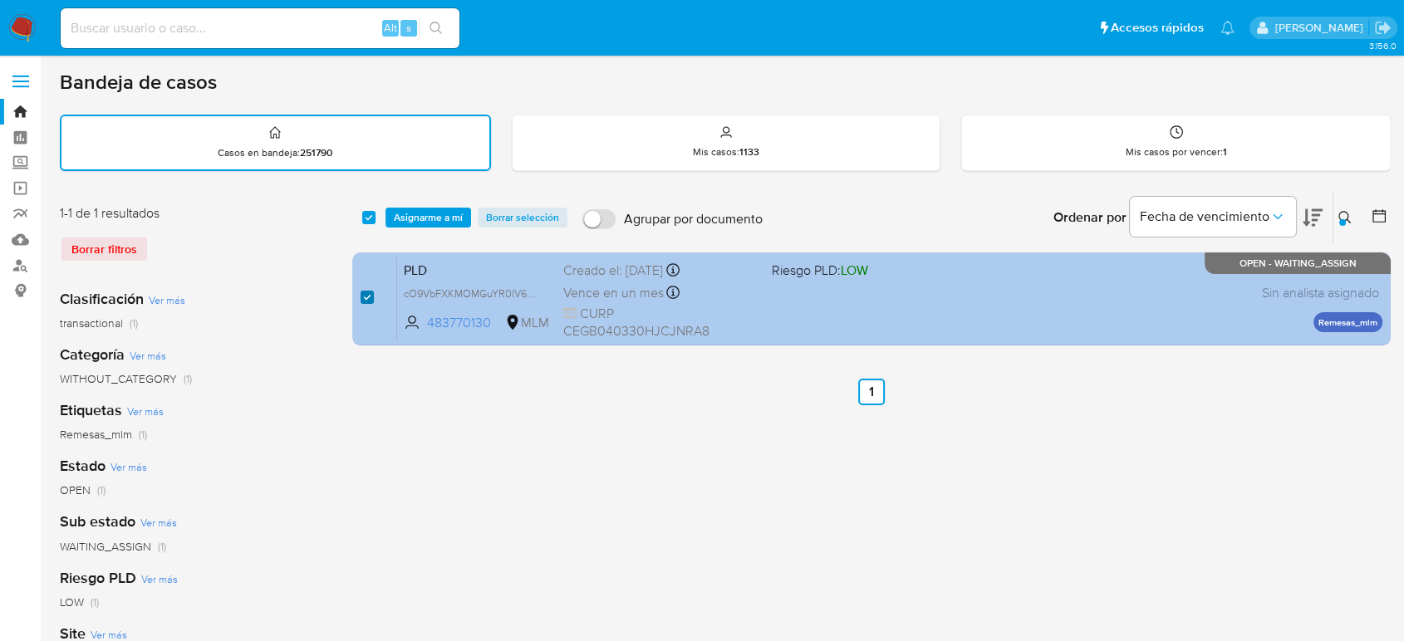
checkbox input "true"
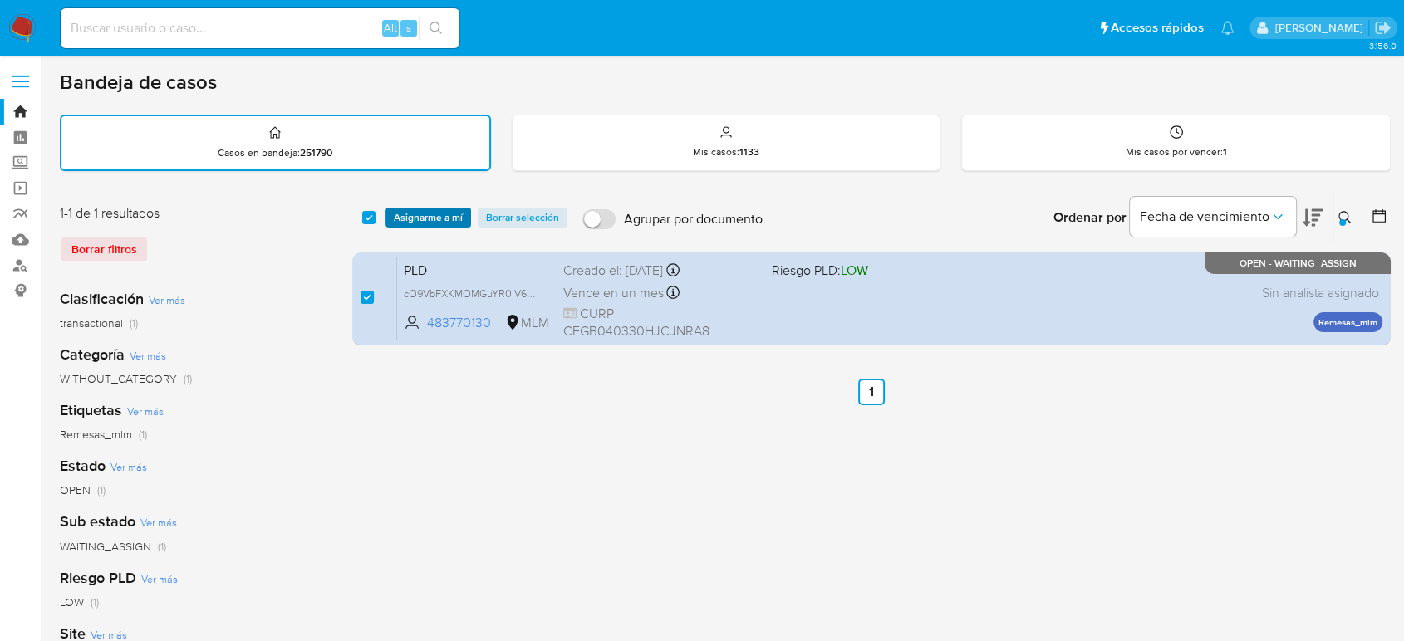
click at [424, 224] on span "Asignarme a mí" at bounding box center [428, 217] width 69 height 17
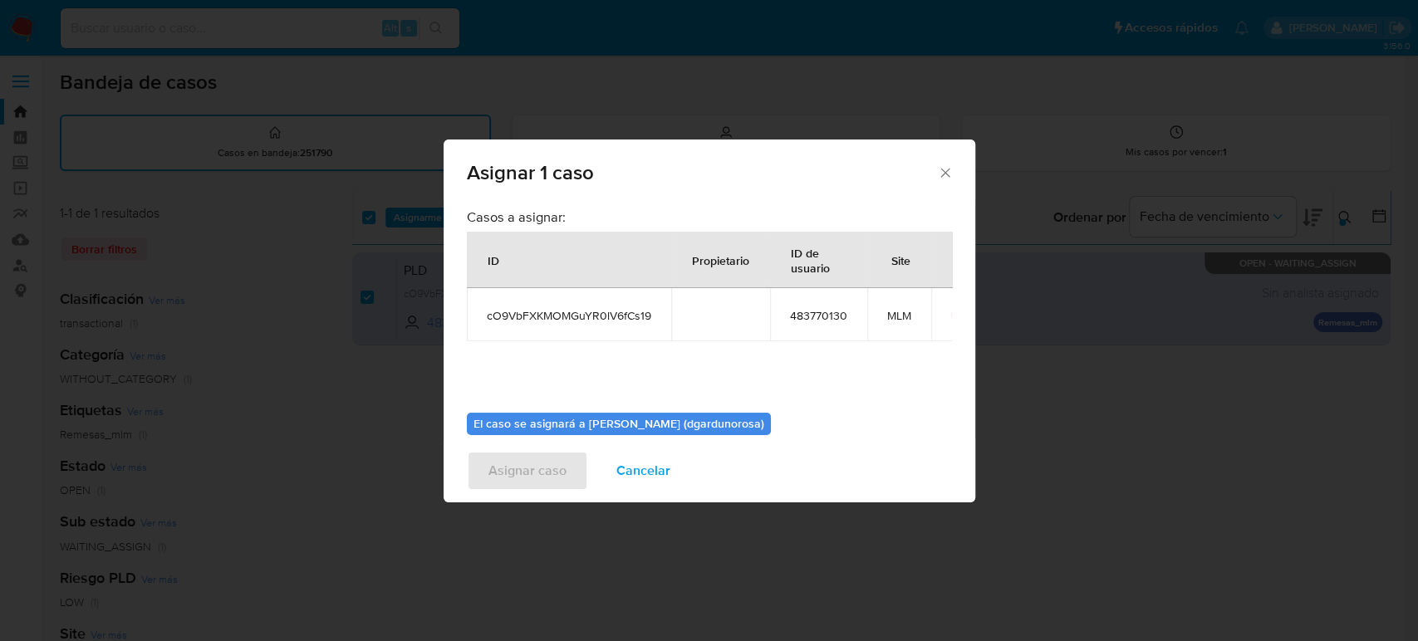
scroll to position [85, 0]
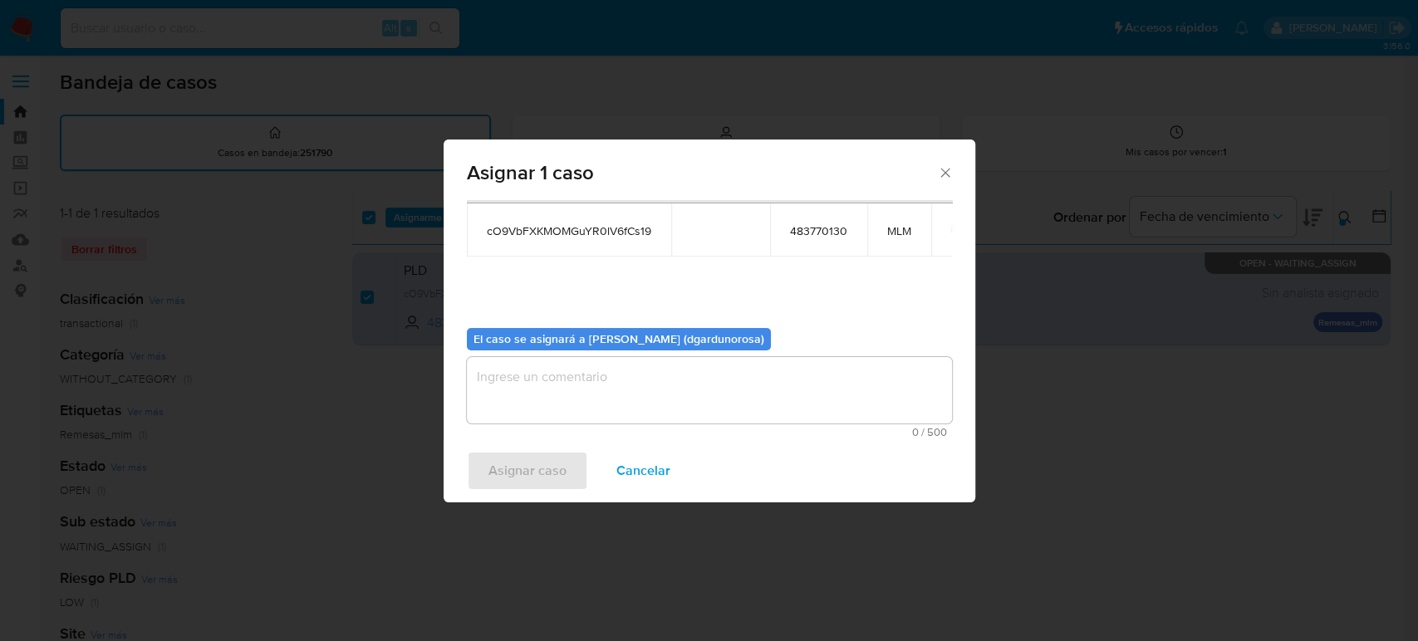
click at [750, 390] on textarea "assign-modal" at bounding box center [709, 390] width 485 height 66
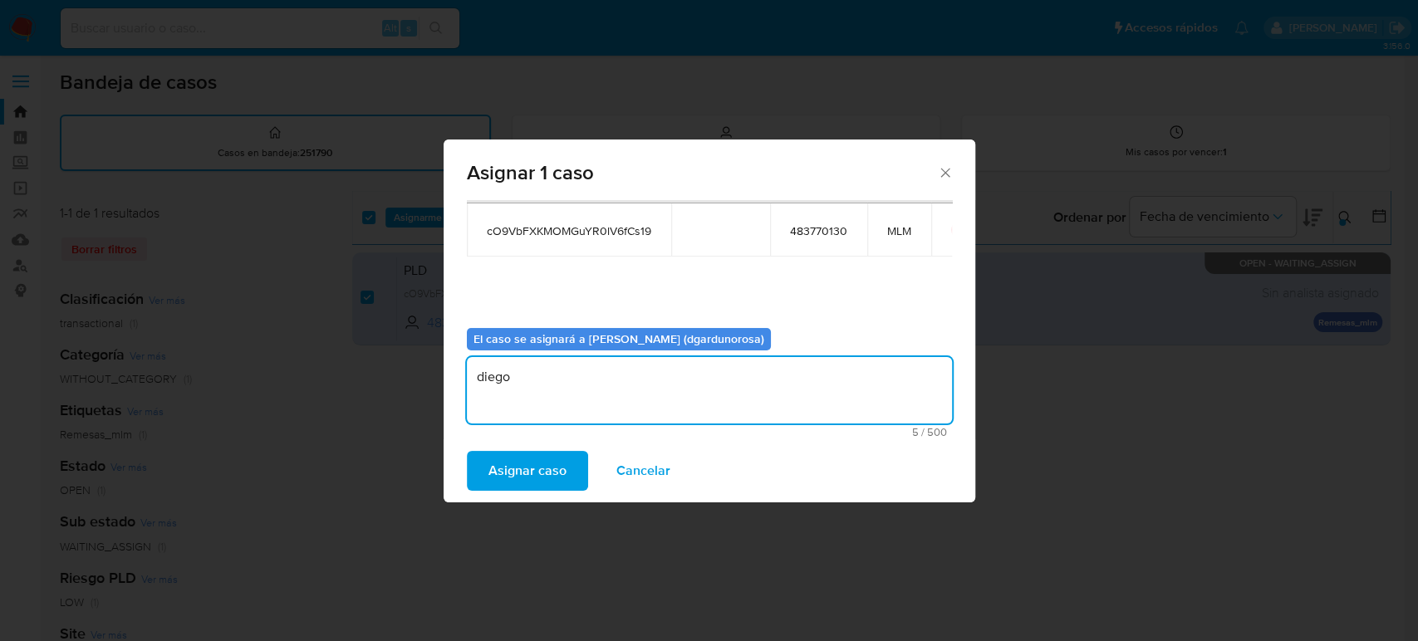
type textarea "diego"
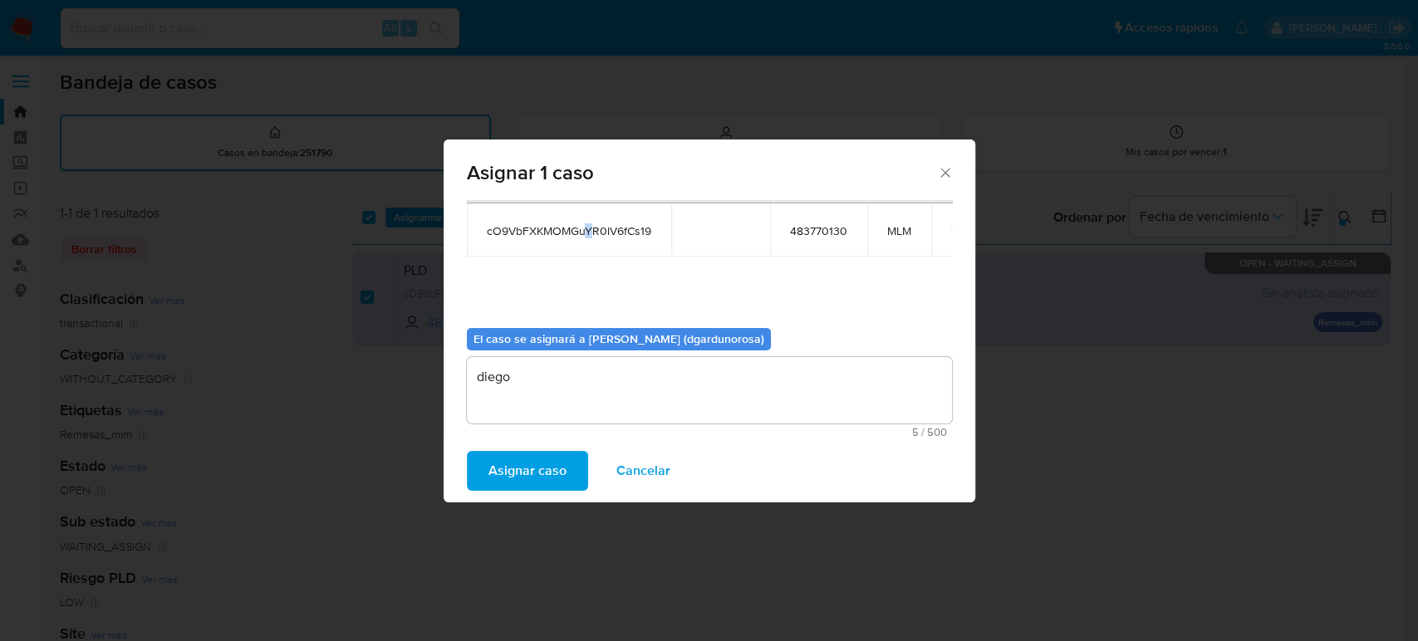
drag, startPoint x: 583, startPoint y: 233, endPoint x: 592, endPoint y: 238, distance: 10.8
click at [592, 238] on td "cO9VbFXKMOMGuYR0lV6fCs19" at bounding box center [569, 230] width 204 height 53
click at [592, 235] on span "cO9VbFXKMOMGuYR0lV6fCs19" at bounding box center [569, 230] width 164 height 15
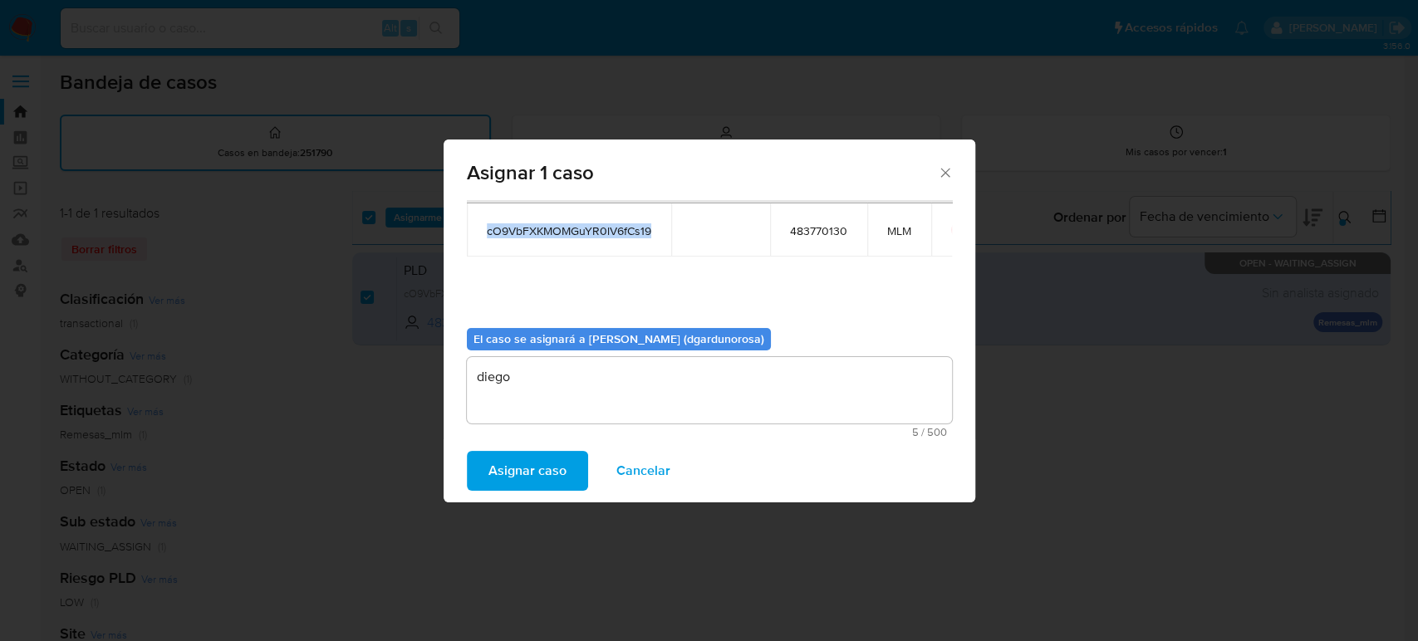
copy span "cO9VbFXKMOMGuYR0lV6fCs19"
click at [498, 453] on span "Asignar caso" at bounding box center [527, 471] width 78 height 37
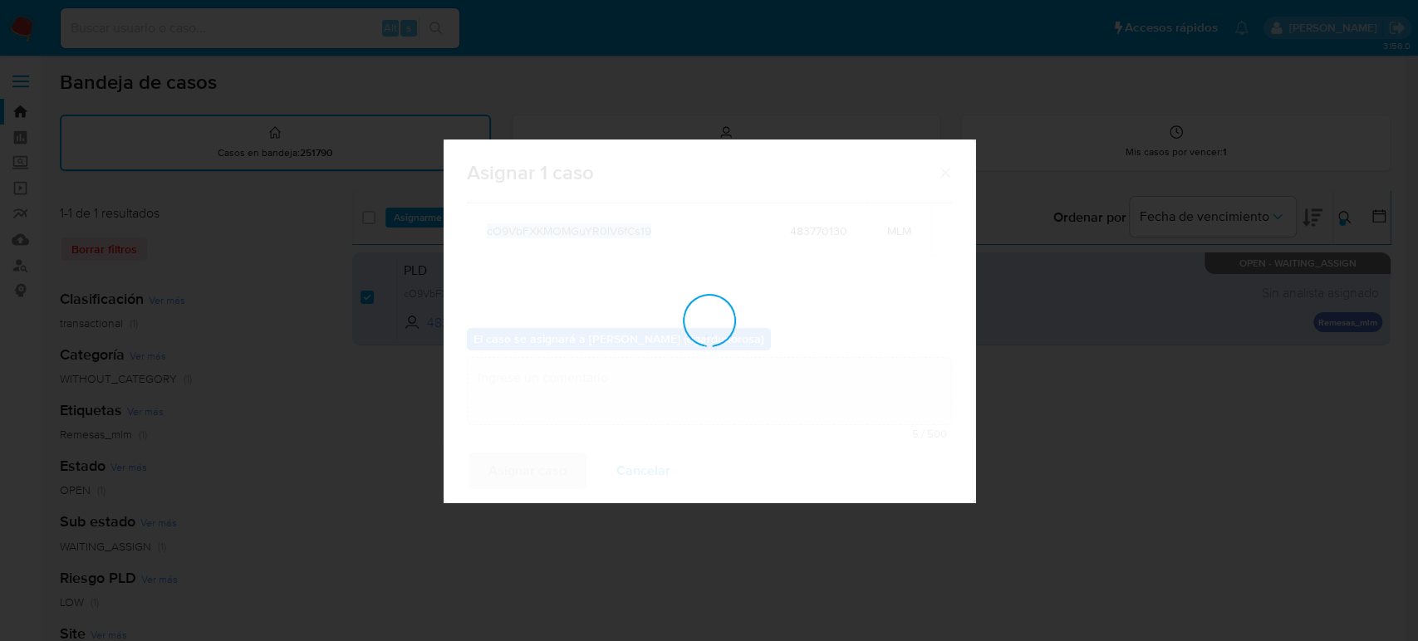
checkbox input "false"
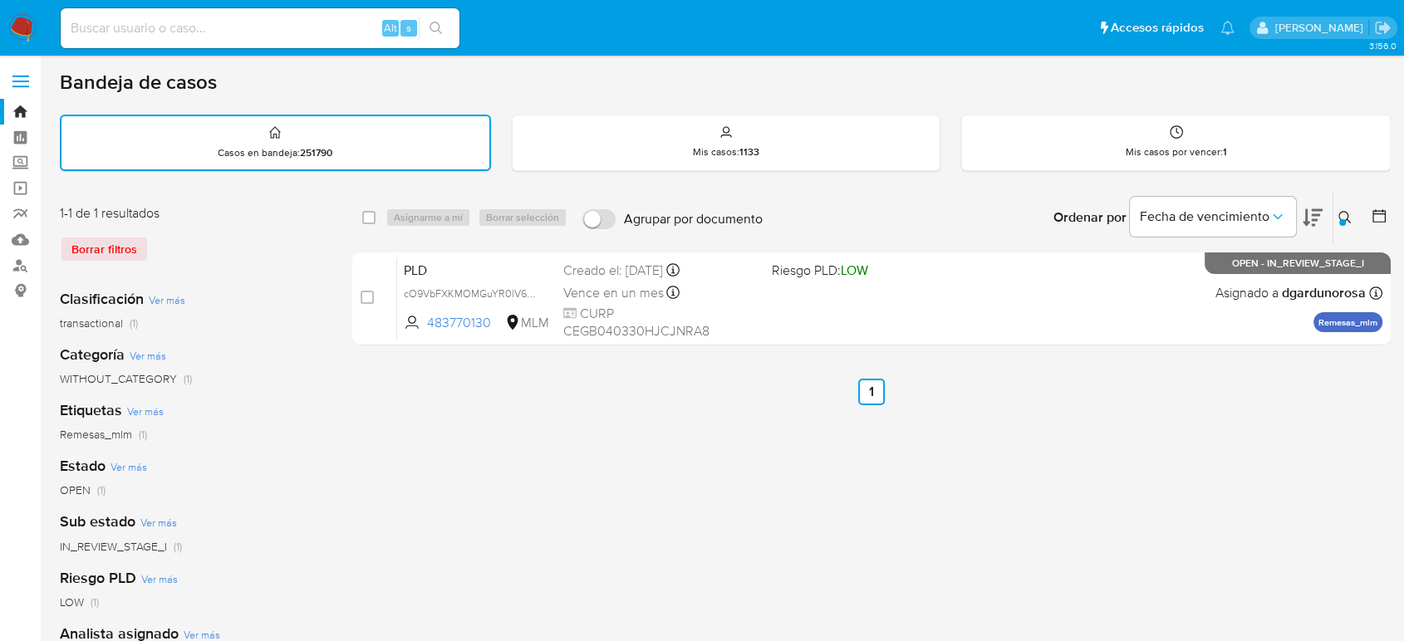
click at [1341, 221] on div at bounding box center [1342, 222] width 7 height 7
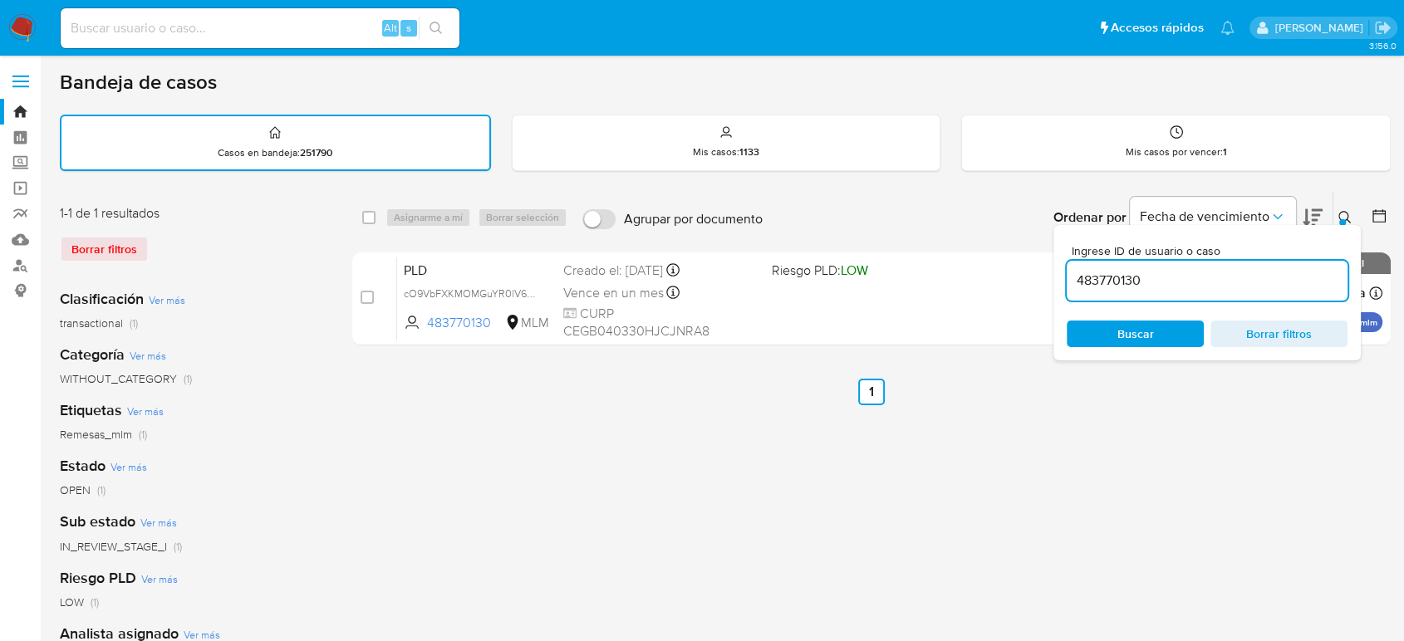
click at [1140, 278] on input "483770130" at bounding box center [1207, 281] width 281 height 22
type input "1121294439"
click at [1342, 213] on icon at bounding box center [1344, 217] width 13 height 13
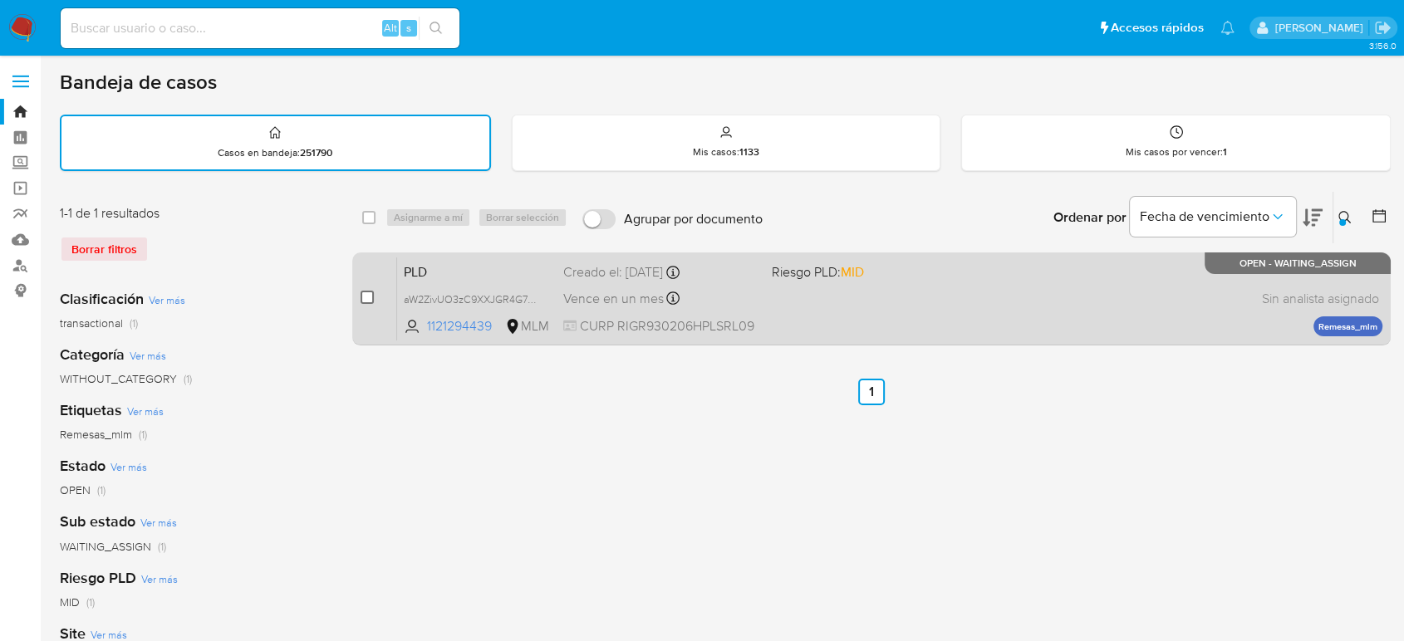
click at [368, 298] on input "checkbox" at bounding box center [367, 297] width 13 height 13
checkbox input "true"
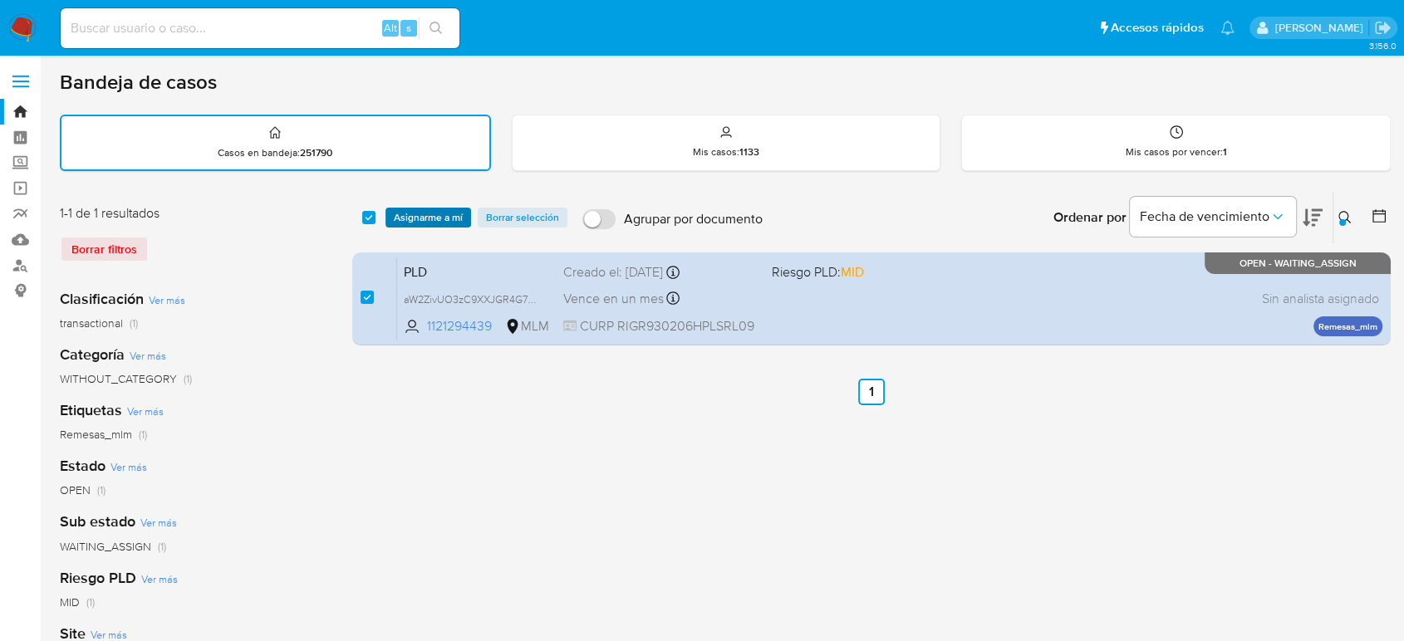
click at [409, 221] on span "Asignarme a mí" at bounding box center [428, 217] width 69 height 17
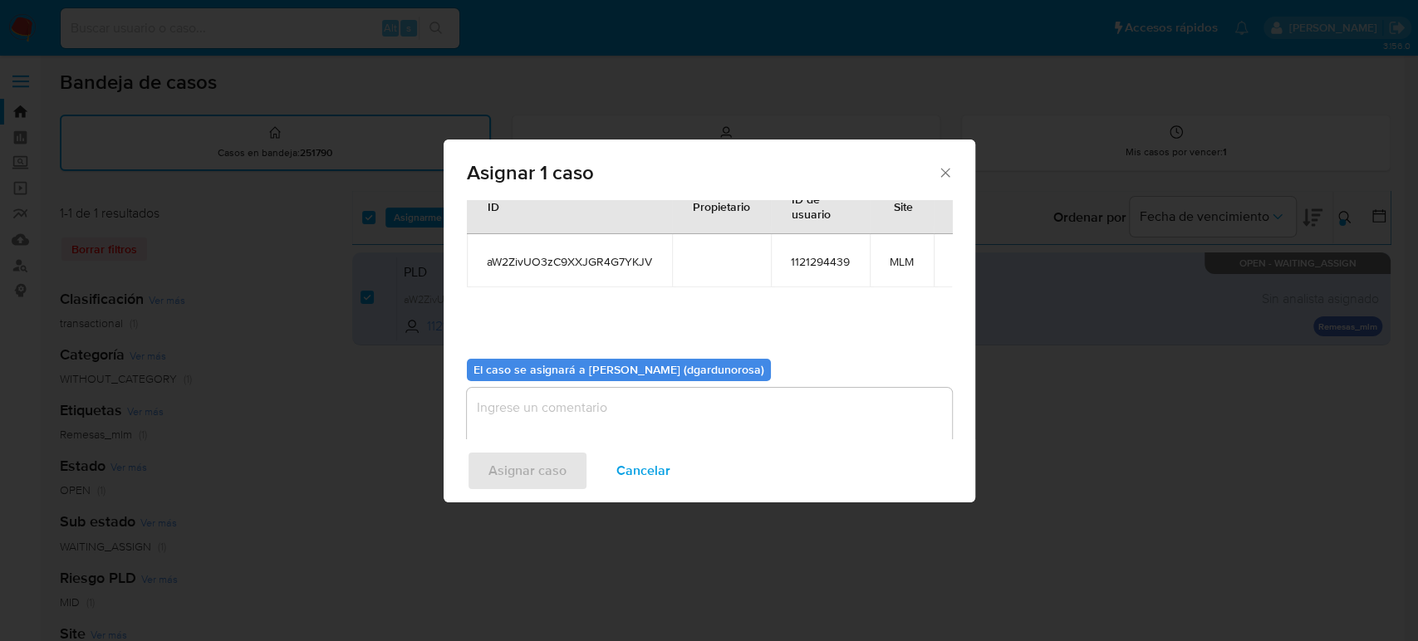
scroll to position [85, 0]
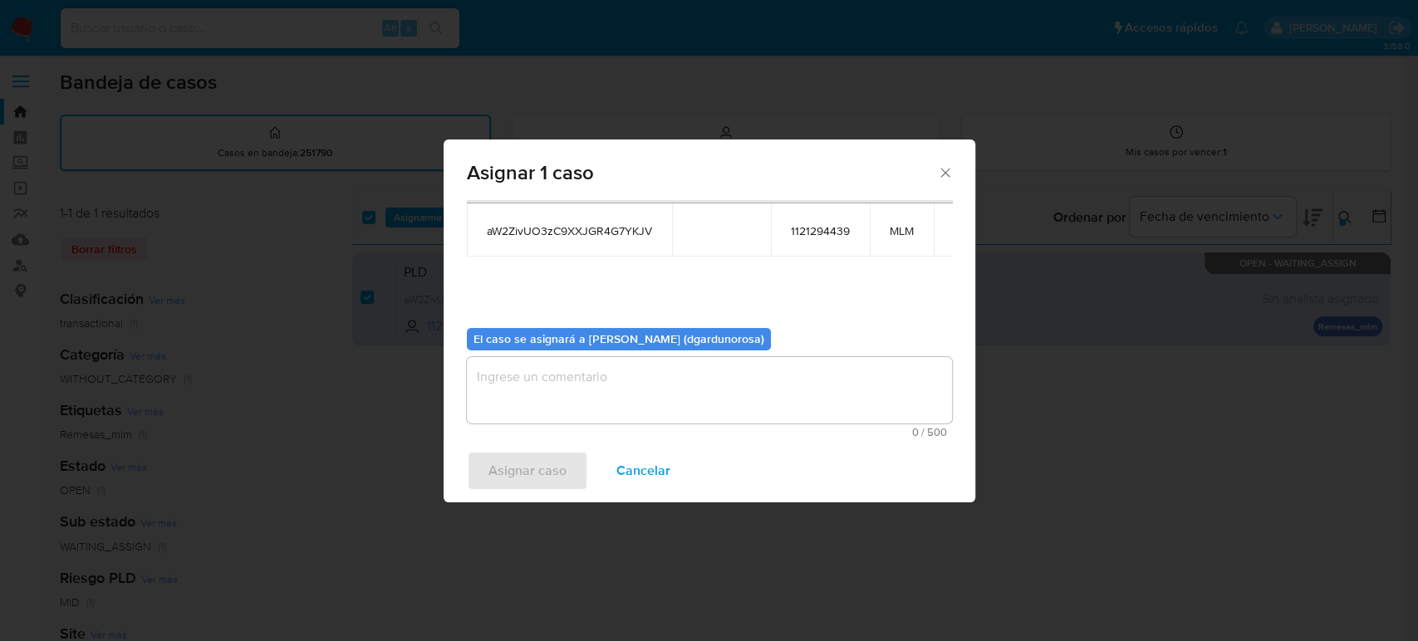
click at [694, 385] on textarea "assign-modal" at bounding box center [709, 390] width 485 height 66
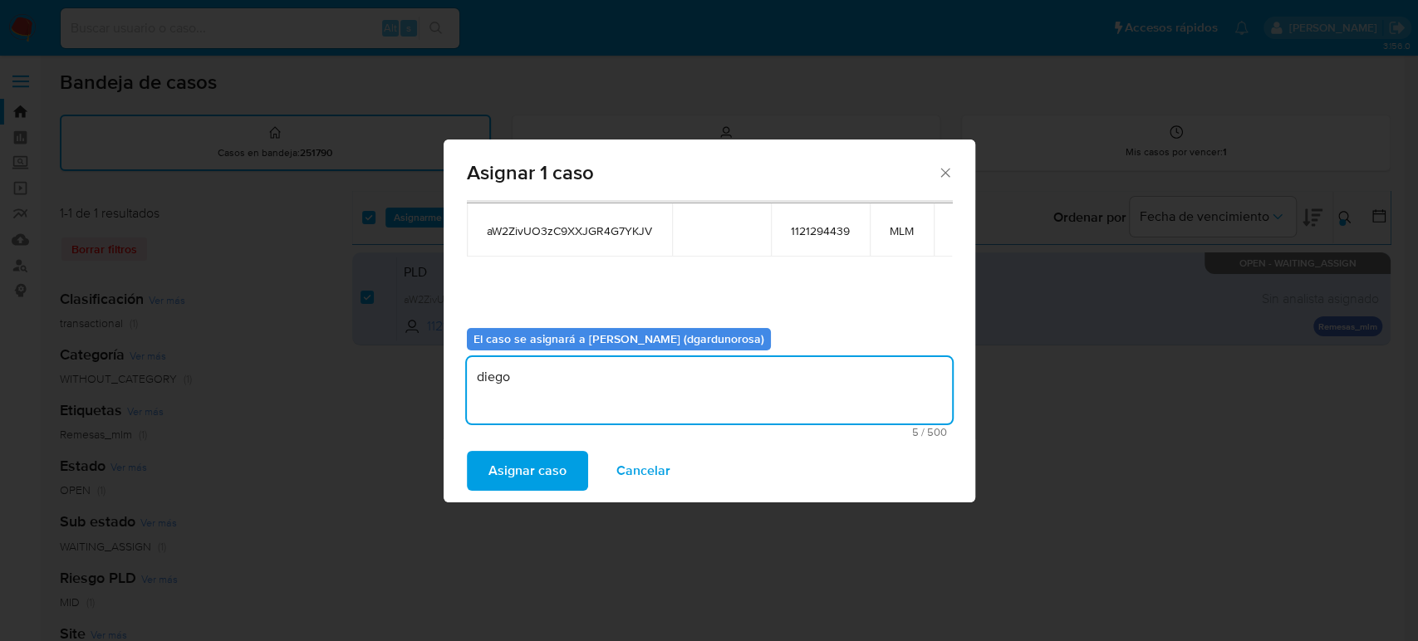
type textarea "diego"
click at [598, 231] on span "aW2ZivUO3zC9XXJGR4G7YKJV" at bounding box center [569, 230] width 165 height 15
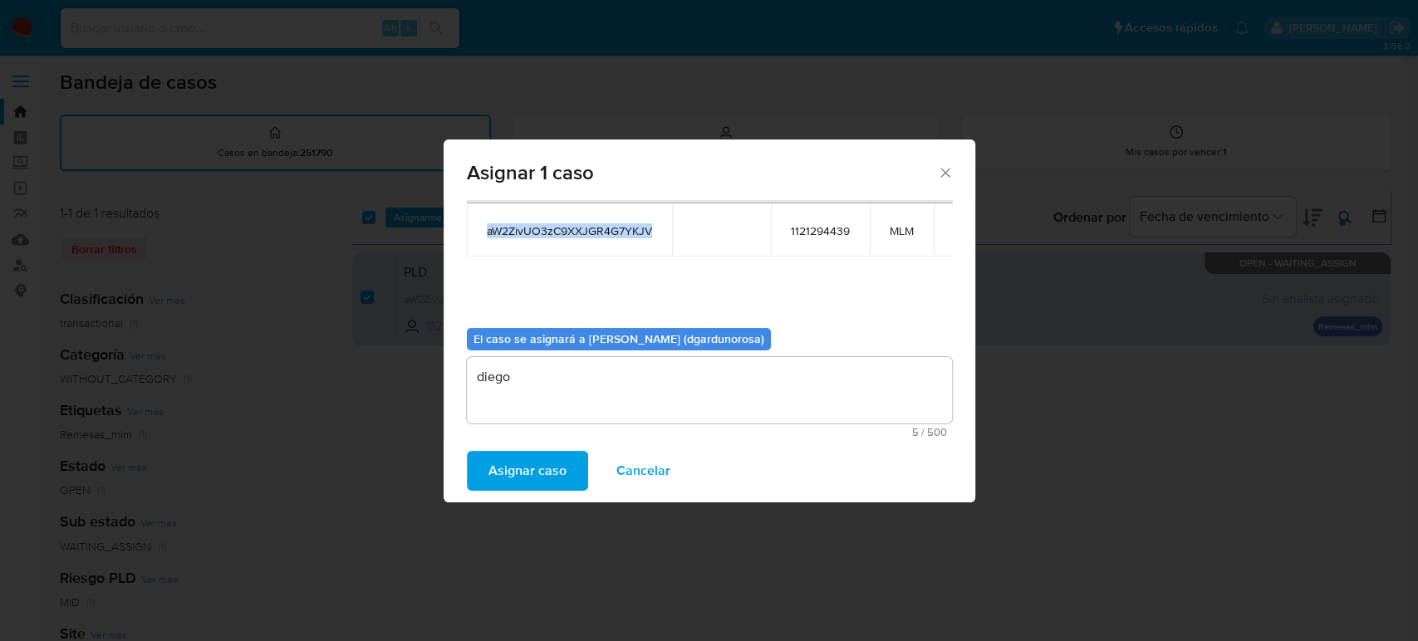
click at [598, 231] on span "aW2ZivUO3zC9XXJGR4G7YKJV" at bounding box center [569, 230] width 165 height 15
copy span "aW2ZivUO3zC9XXJGR4G7YKJV"
click at [545, 477] on span "Asignar caso" at bounding box center [527, 471] width 78 height 37
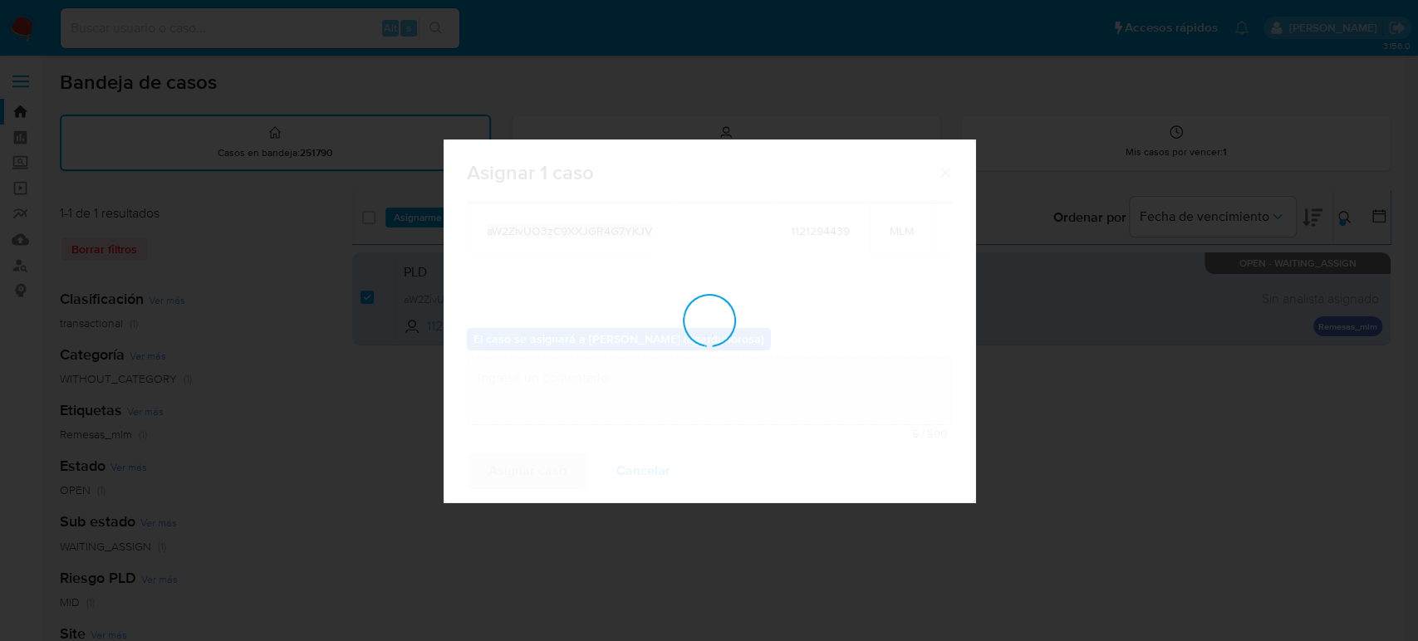
checkbox input "false"
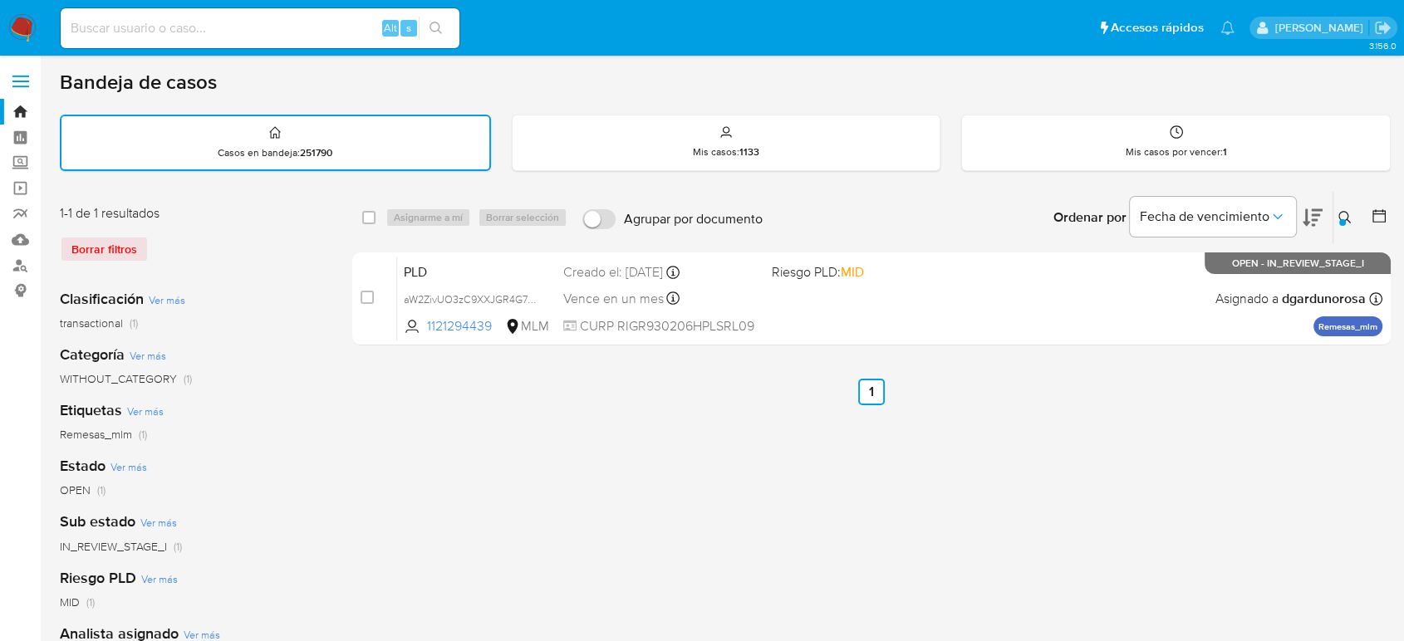
click at [1347, 211] on icon at bounding box center [1344, 217] width 13 height 13
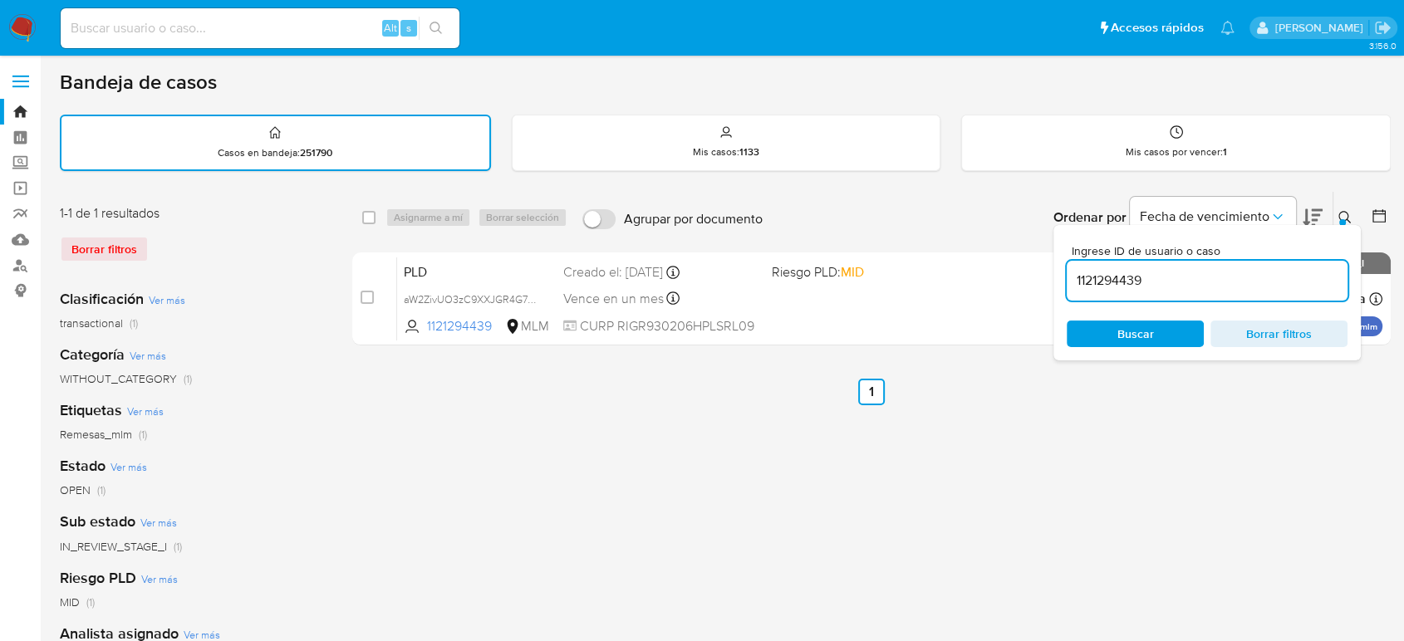
click at [1141, 283] on input "1121294439" at bounding box center [1207, 281] width 281 height 22
click at [1139, 284] on input "1121294439" at bounding box center [1207, 281] width 281 height 22
click at [1129, 289] on input "1121294439" at bounding box center [1207, 281] width 281 height 22
type input "1971233432"
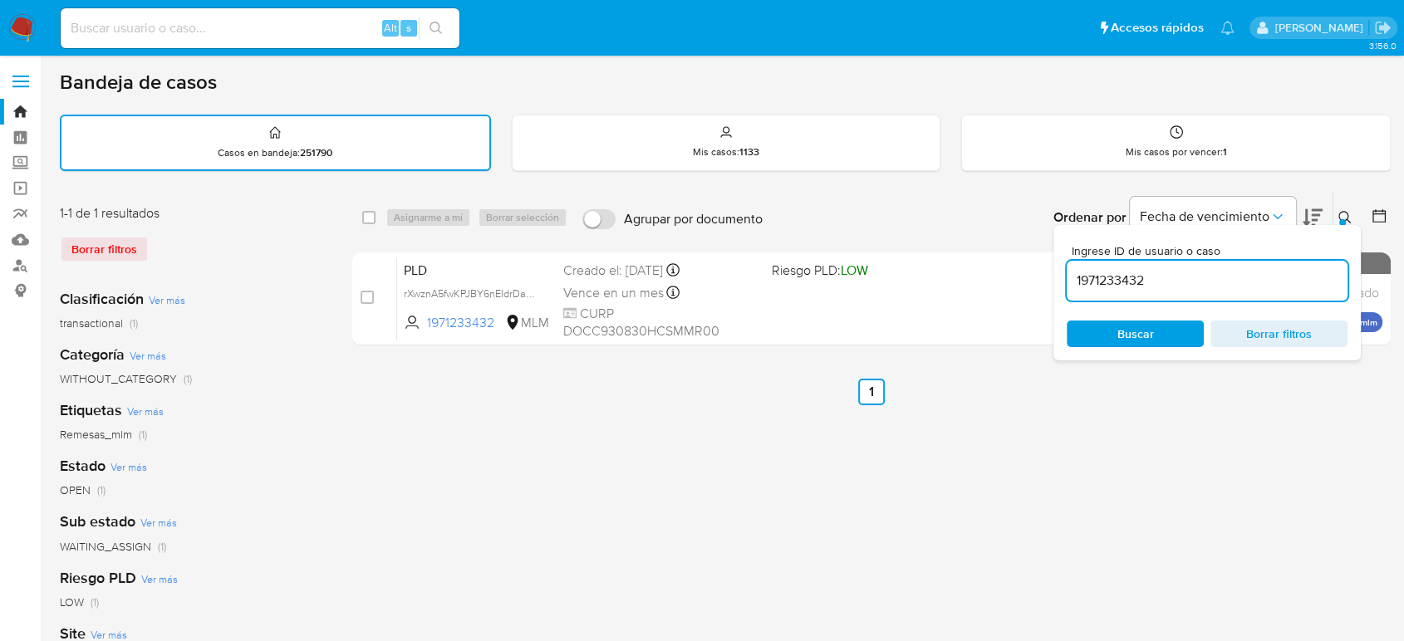
click at [1342, 216] on icon at bounding box center [1344, 217] width 13 height 13
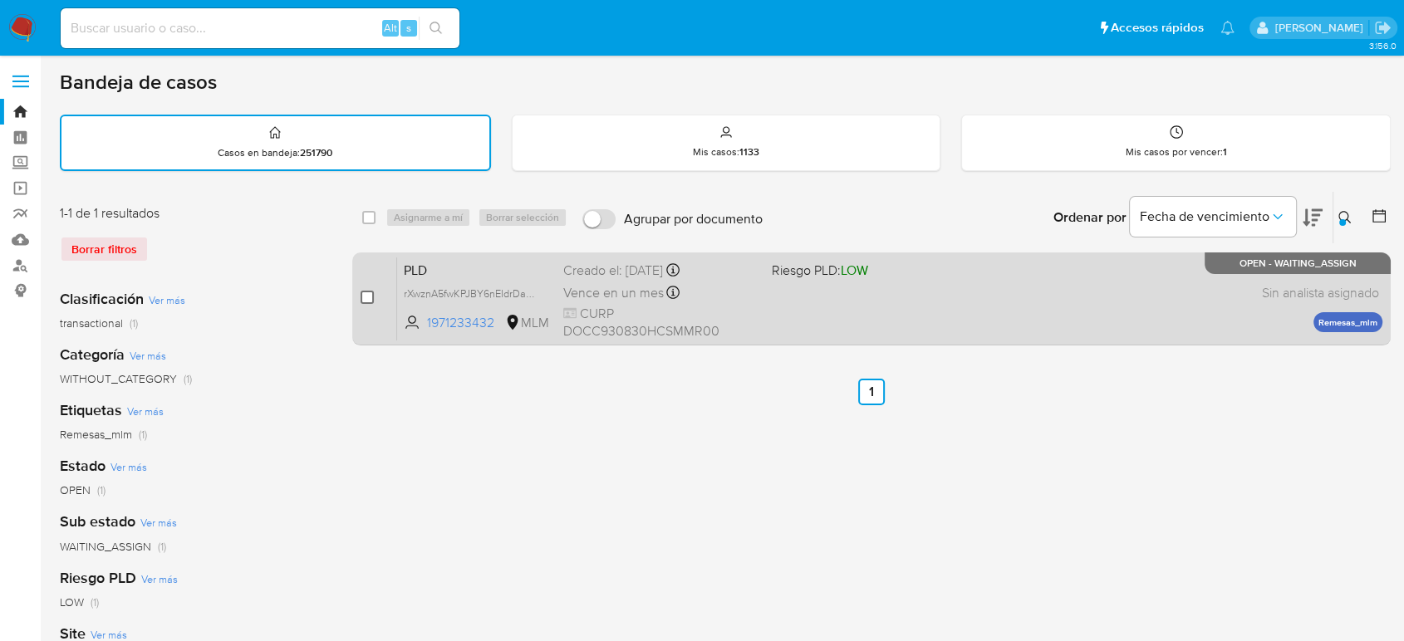
click at [370, 297] on input "checkbox" at bounding box center [367, 297] width 13 height 13
checkbox input "true"
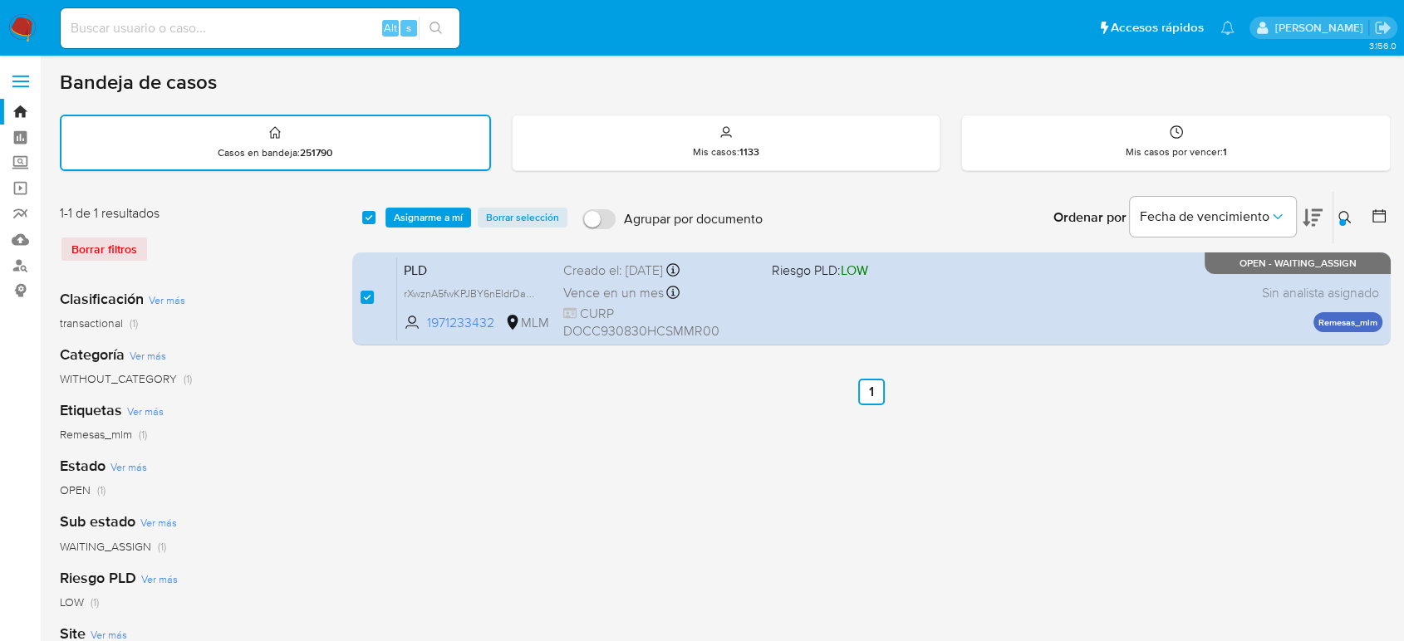
click at [415, 228] on div "select-all-cases-checkbox Asignarme a mí Borrar selección Agrupar por documento…" at bounding box center [871, 218] width 1038 height 52
click at [423, 222] on span "Asignarme a mí" at bounding box center [428, 217] width 69 height 17
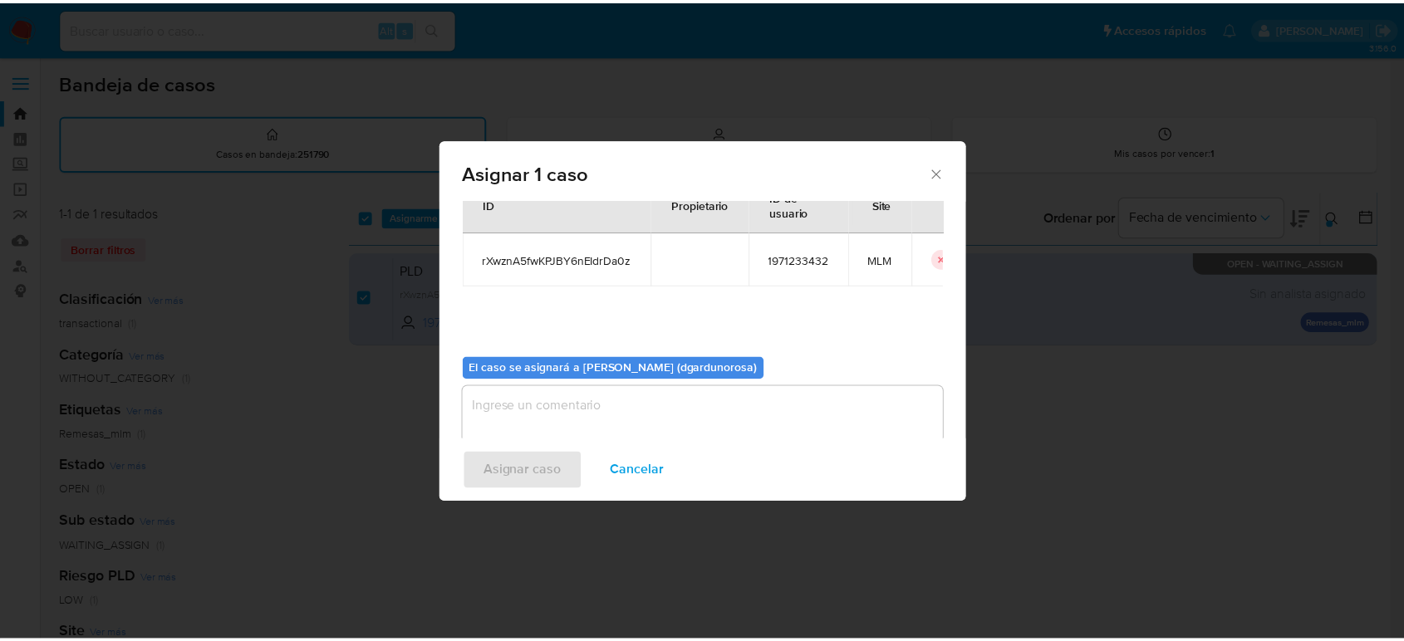
scroll to position [85, 0]
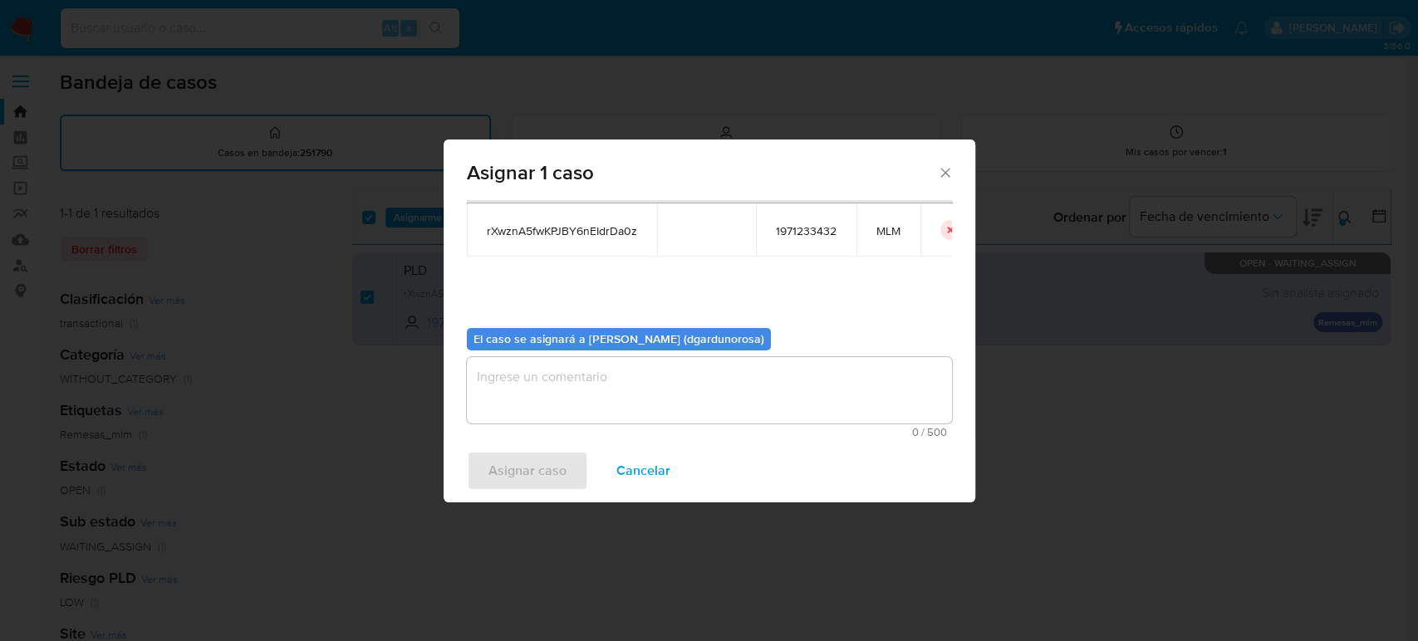
click at [641, 390] on textarea "assign-modal" at bounding box center [709, 390] width 485 height 66
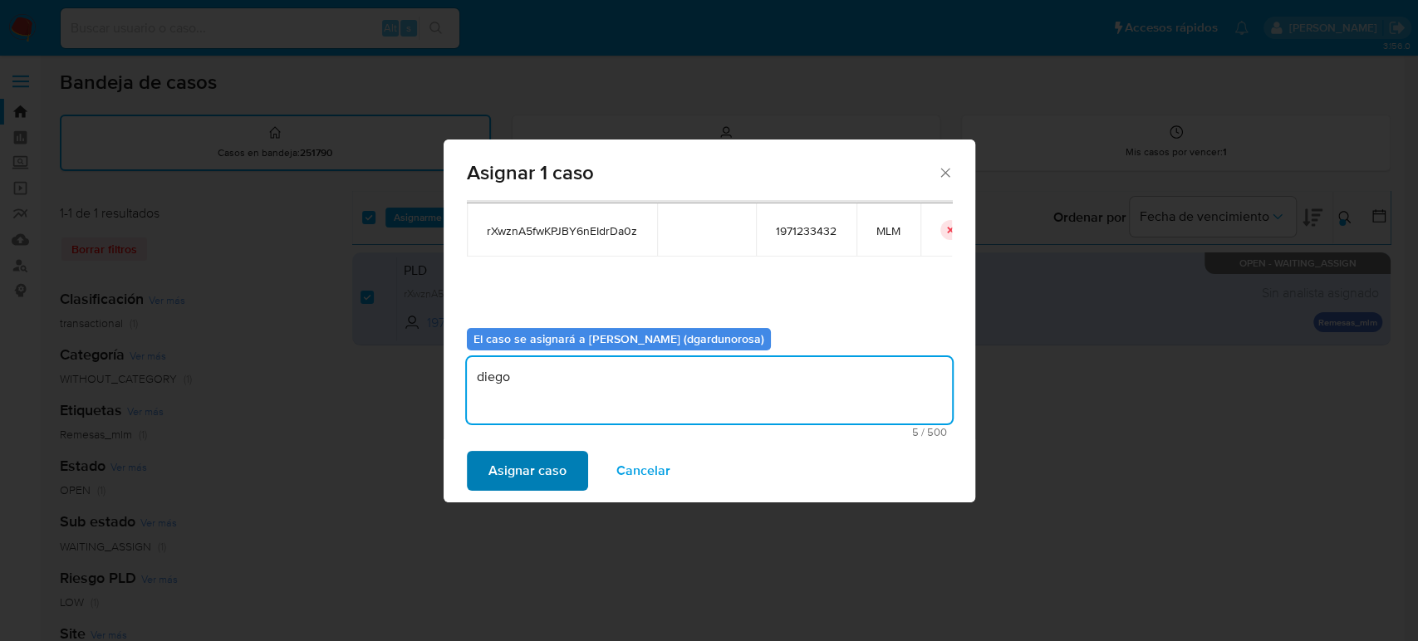
type textarea "diego"
click at [527, 469] on span "Asignar caso" at bounding box center [527, 471] width 78 height 37
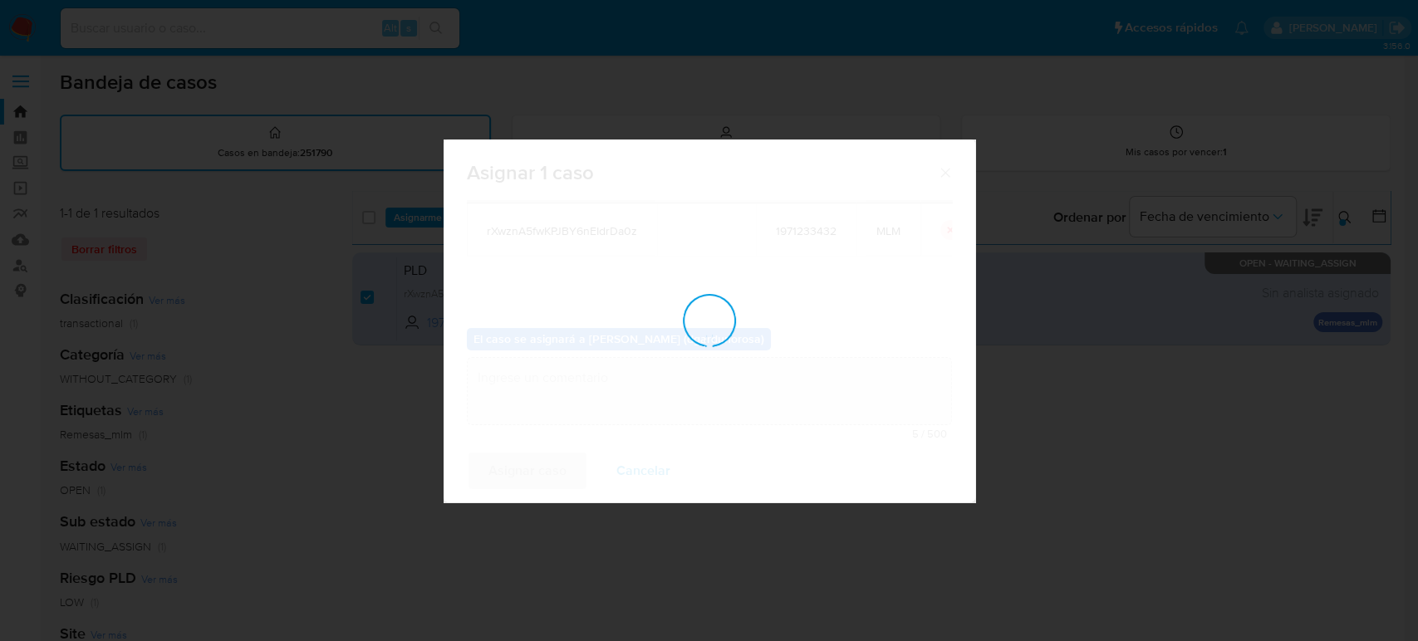
checkbox input "false"
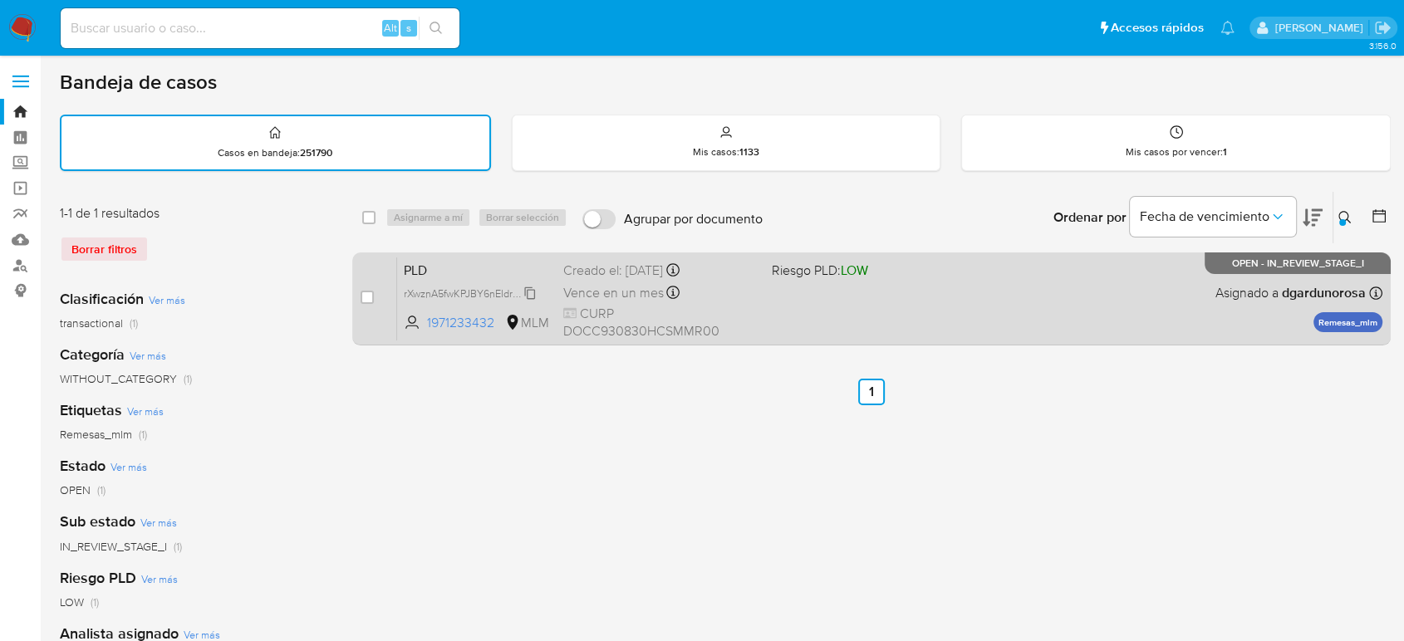
click at [532, 291] on span "rXwznA5fwKPJBY6nEIdrDa0z" at bounding box center [471, 292] width 134 height 18
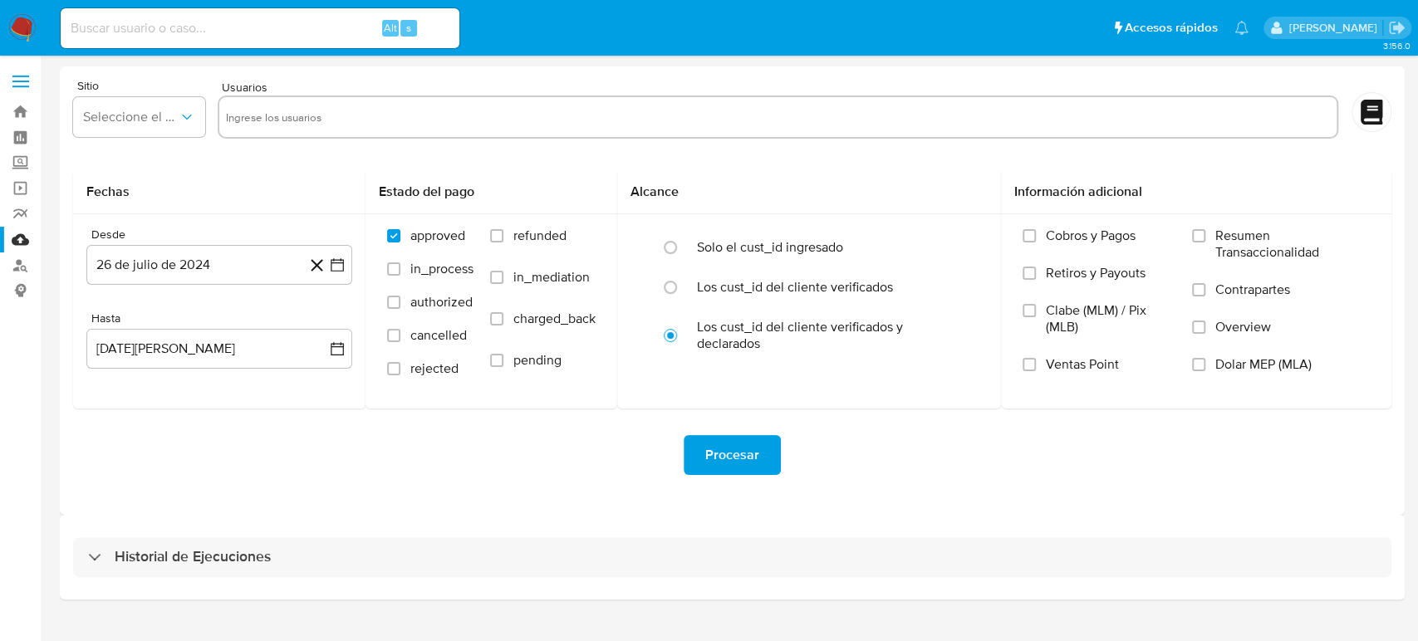
click at [1034, 112] on input "text" at bounding box center [778, 117] width 1104 height 27
click at [165, 120] on span "MLU" at bounding box center [131, 117] width 96 height 17
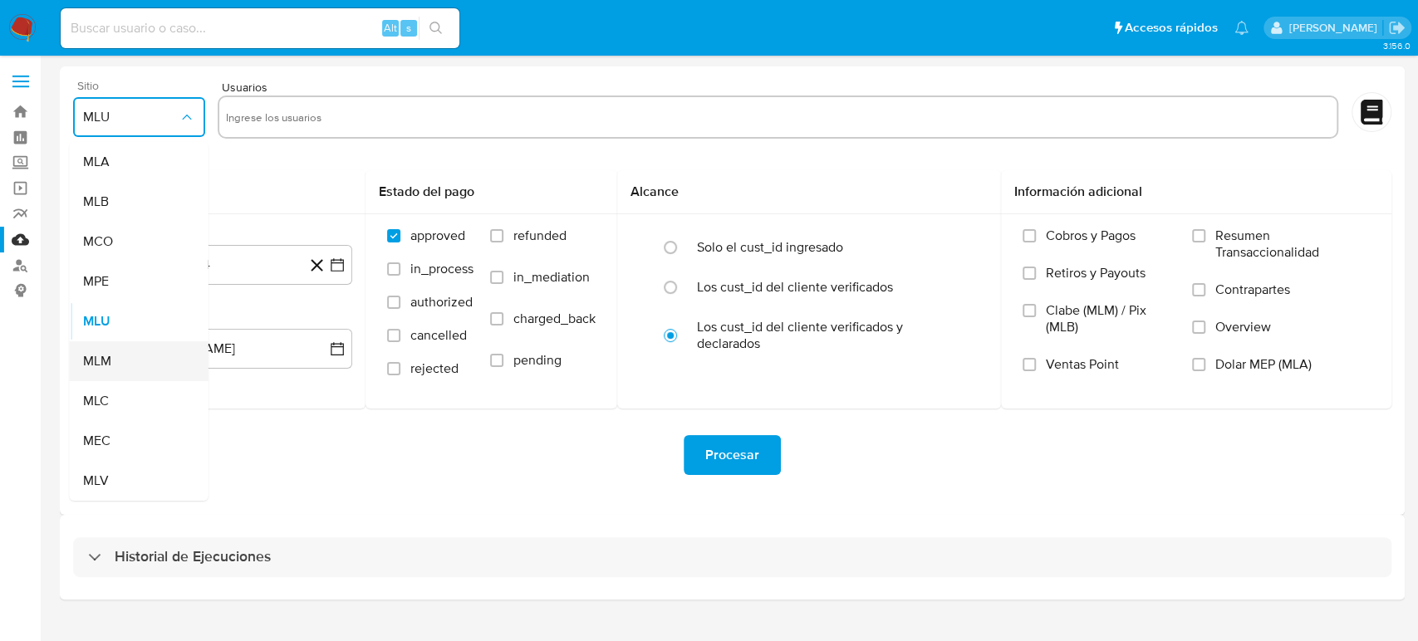
click at [115, 352] on div "MLM" at bounding box center [134, 361] width 102 height 40
click at [415, 112] on input "text" at bounding box center [778, 117] width 1104 height 27
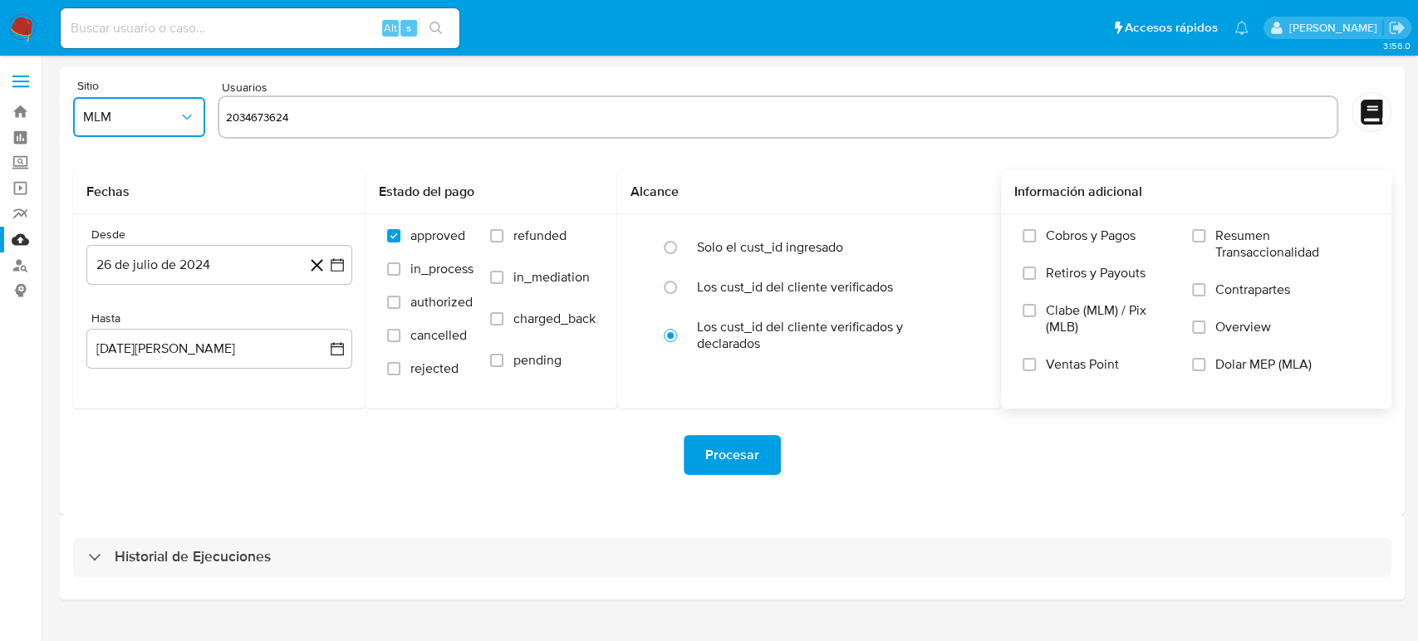
type input "2034673624"
click at [501, 118] on input "text" at bounding box center [833, 117] width 993 height 27
paste input "262049448"
type input "262049448"
click at [514, 138] on div "2034673624 262049448" at bounding box center [778, 119] width 1121 height 47
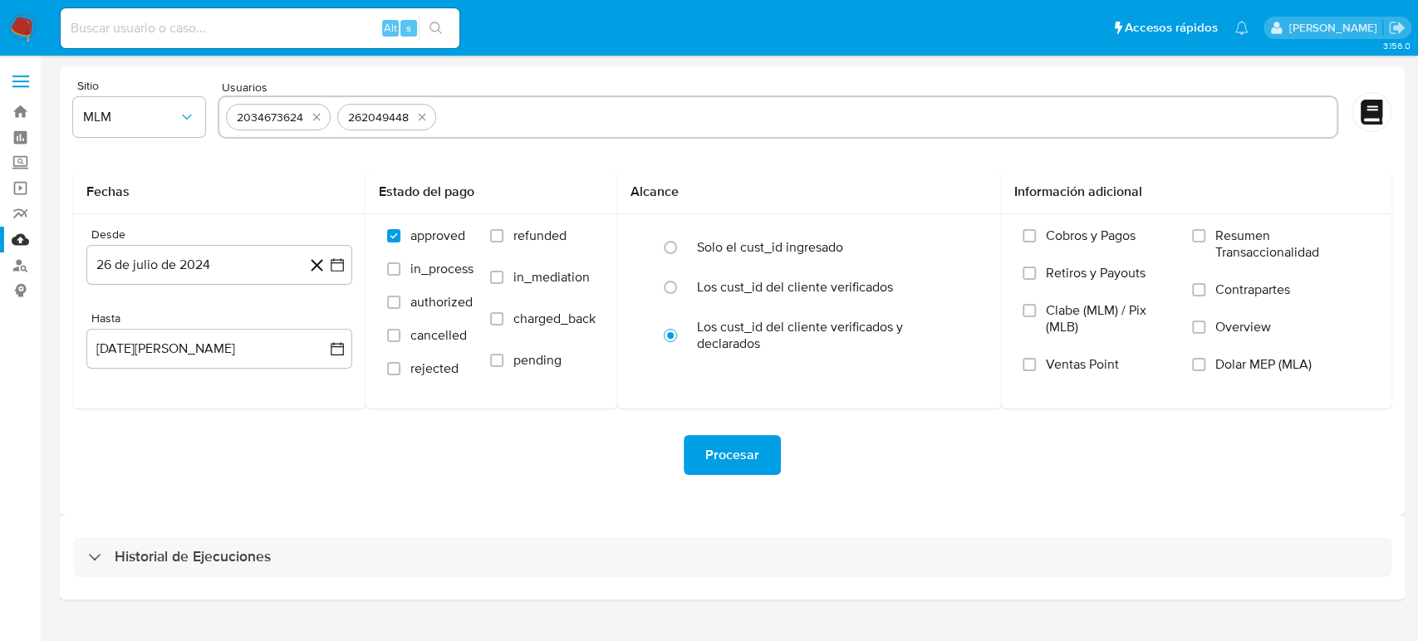
click at [512, 125] on input "text" at bounding box center [886, 117] width 887 height 27
paste input "543230455"
type input "543230455"
click at [356, 470] on div "Procesar" at bounding box center [732, 455] width 1318 height 40
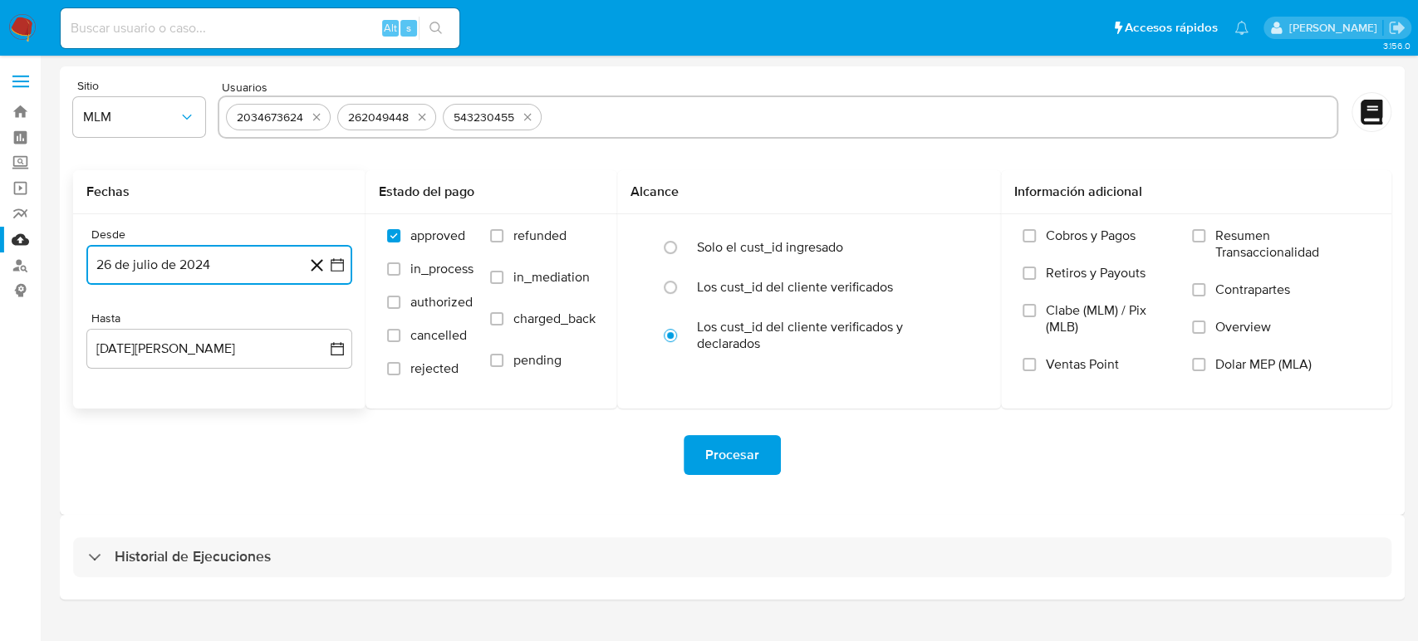
click at [331, 270] on icon "button" at bounding box center [337, 264] width 13 height 13
click at [246, 331] on icon "Seleccionar mes y año" at bounding box center [252, 324] width 13 height 13
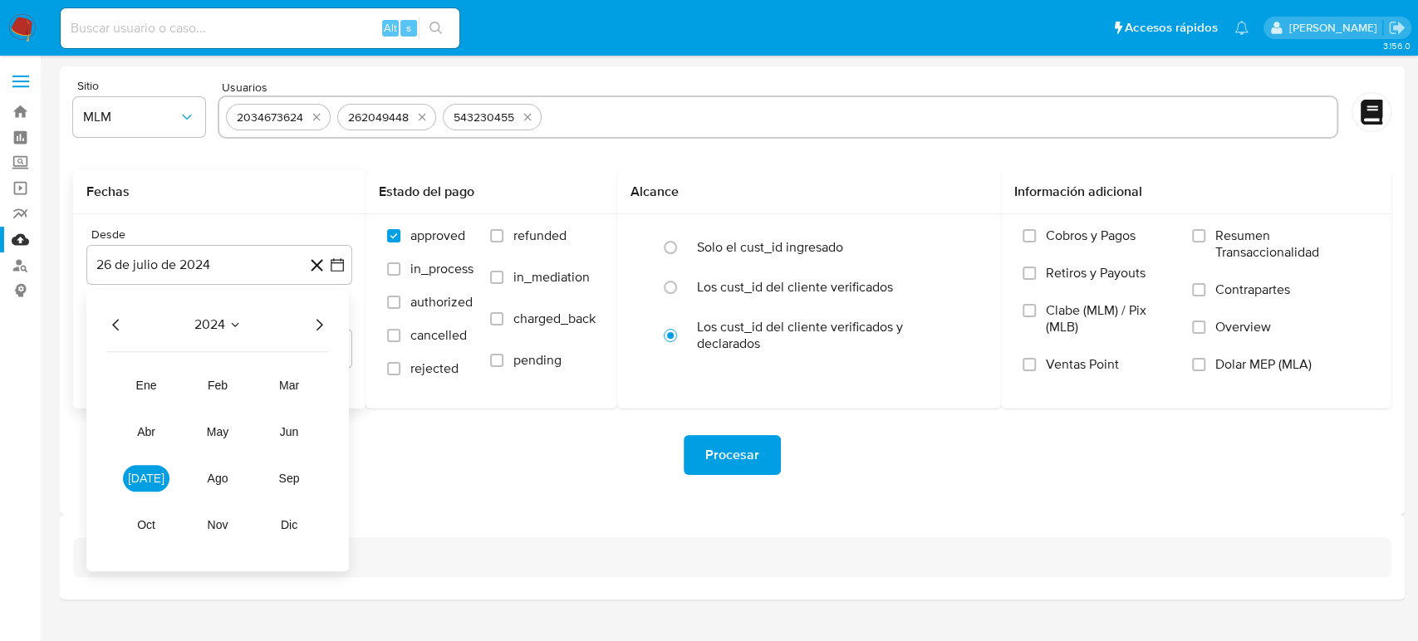
click at [316, 324] on icon "Año siguiente" at bounding box center [319, 325] width 20 height 20
click at [156, 437] on button "abr" at bounding box center [146, 432] width 47 height 27
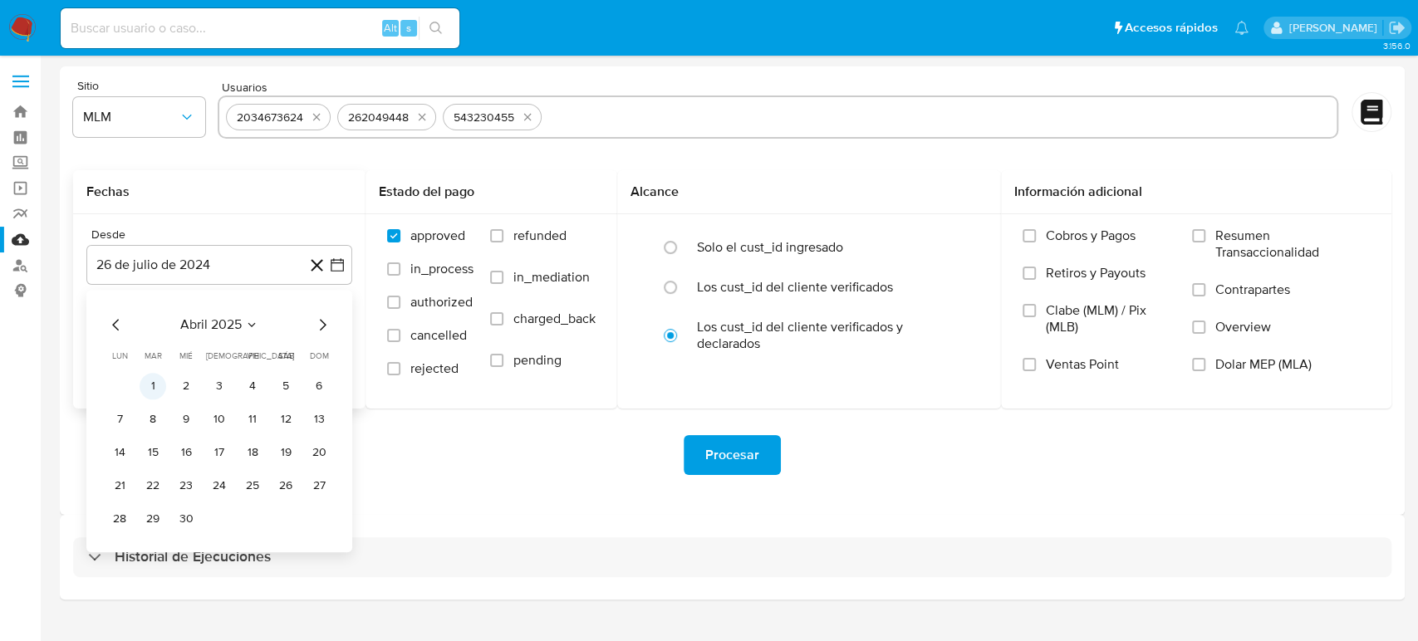
click at [159, 391] on button "1" at bounding box center [153, 386] width 27 height 27
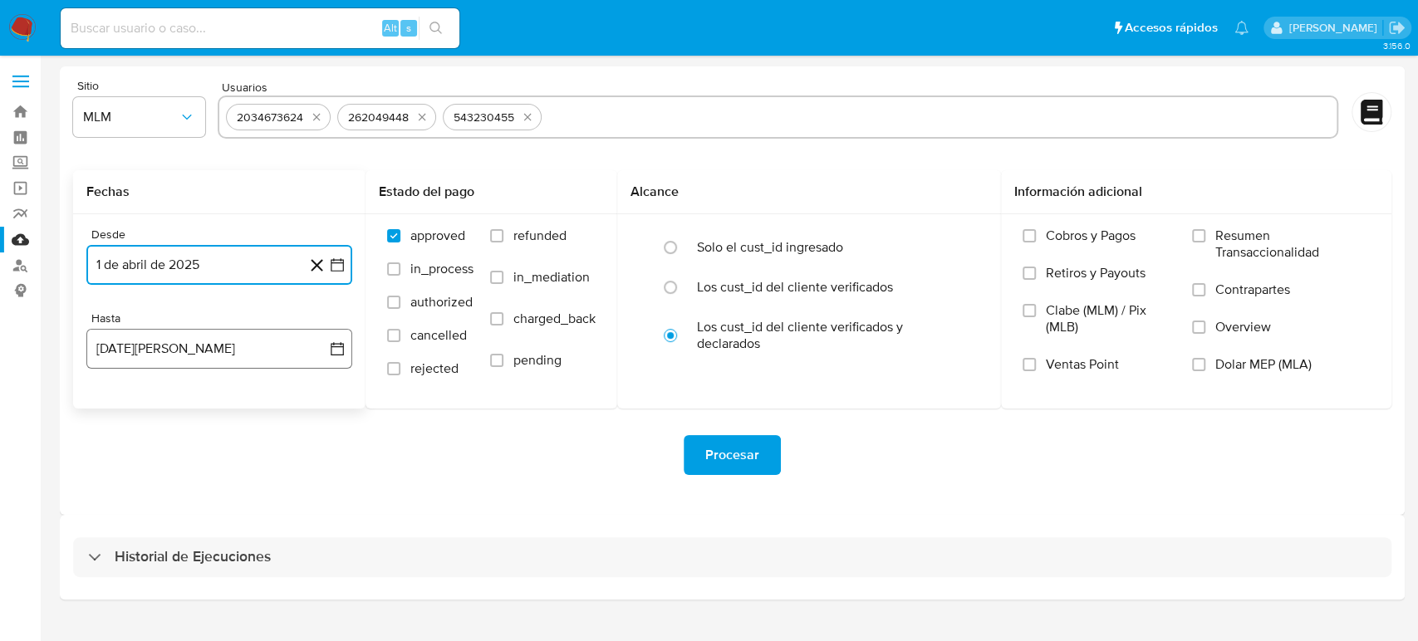
click at [344, 351] on button "26 de agosto de 2025" at bounding box center [219, 349] width 266 height 40
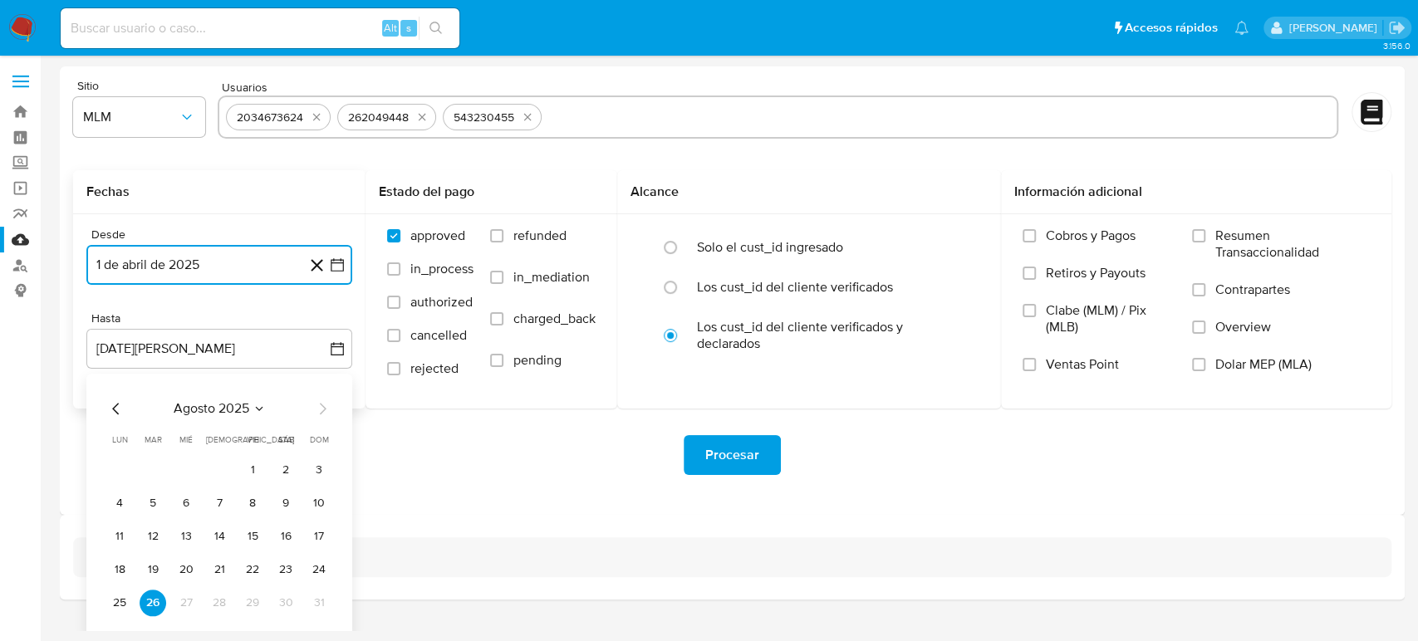
click at [113, 408] on icon "Mes anterior" at bounding box center [115, 409] width 7 height 12
click at [215, 603] on button "31" at bounding box center [219, 603] width 27 height 27
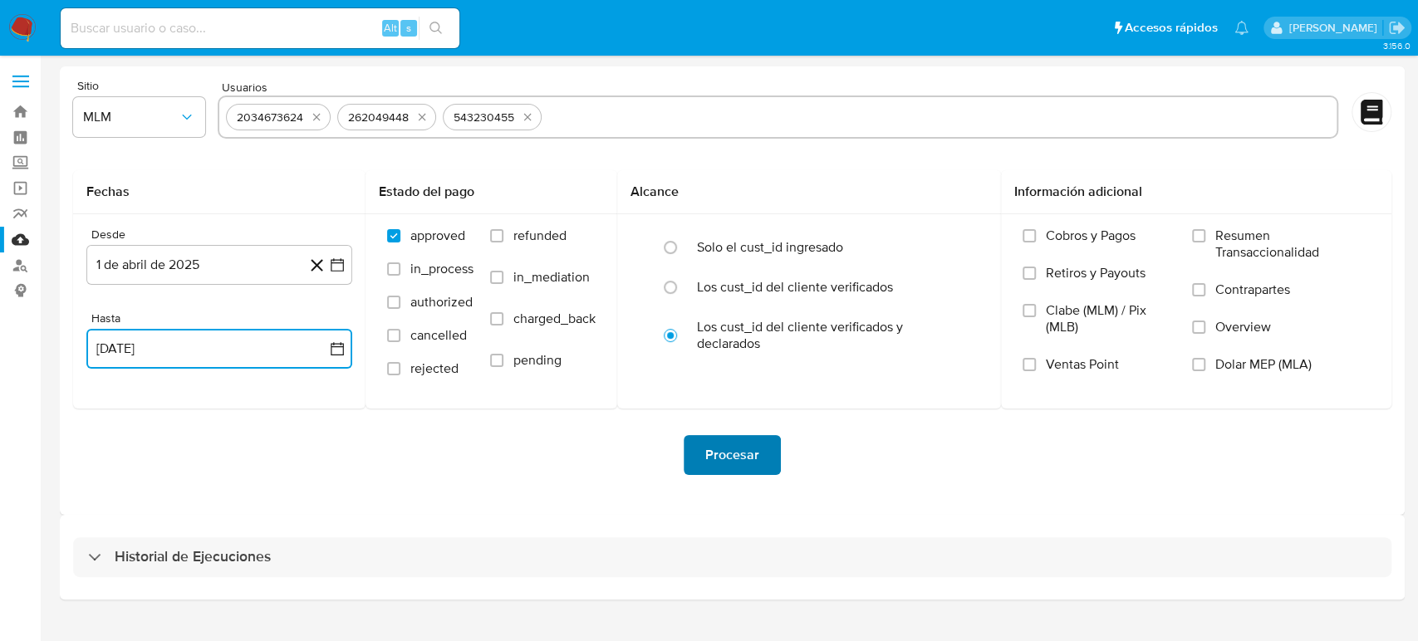
click at [719, 442] on span "Procesar" at bounding box center [732, 455] width 54 height 37
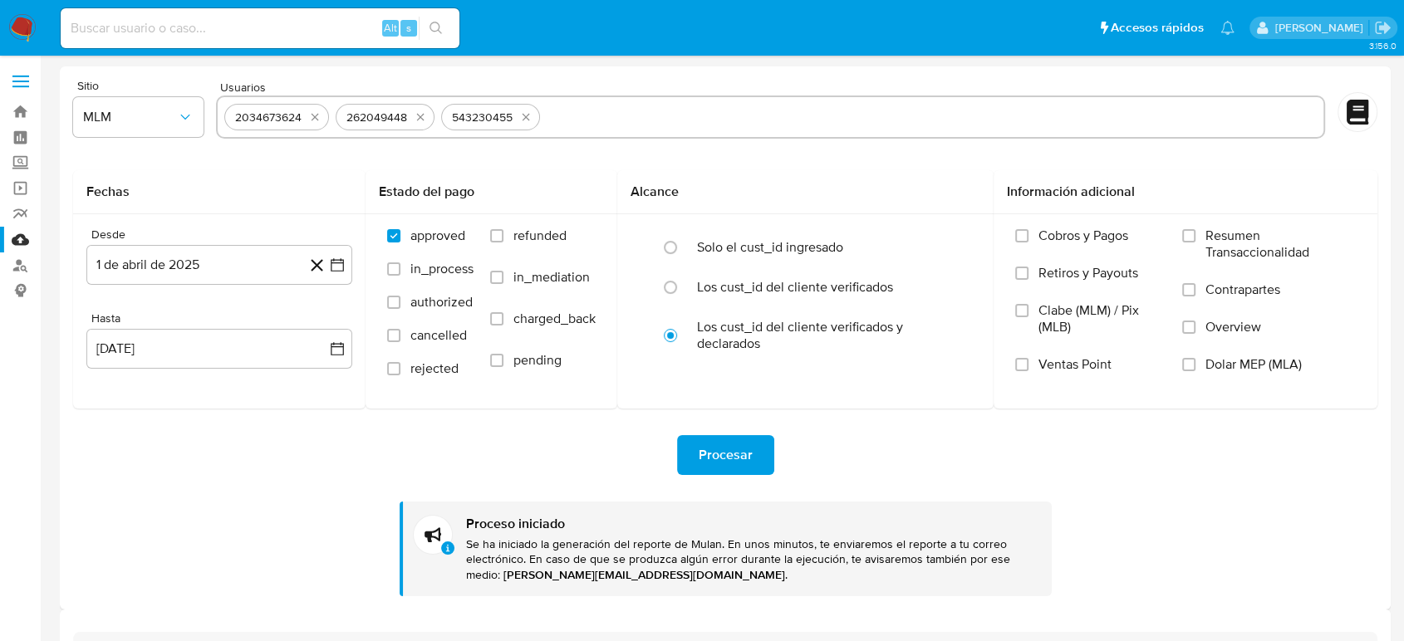
click at [711, 133] on div "2034673624 262049448 543230455" at bounding box center [770, 117] width 1109 height 43
click at [711, 116] on input "text" at bounding box center [932, 117] width 770 height 27
paste input "483770130"
type input "483770130"
click at [571, 105] on input "text" at bounding box center [821, 117] width 990 height 27
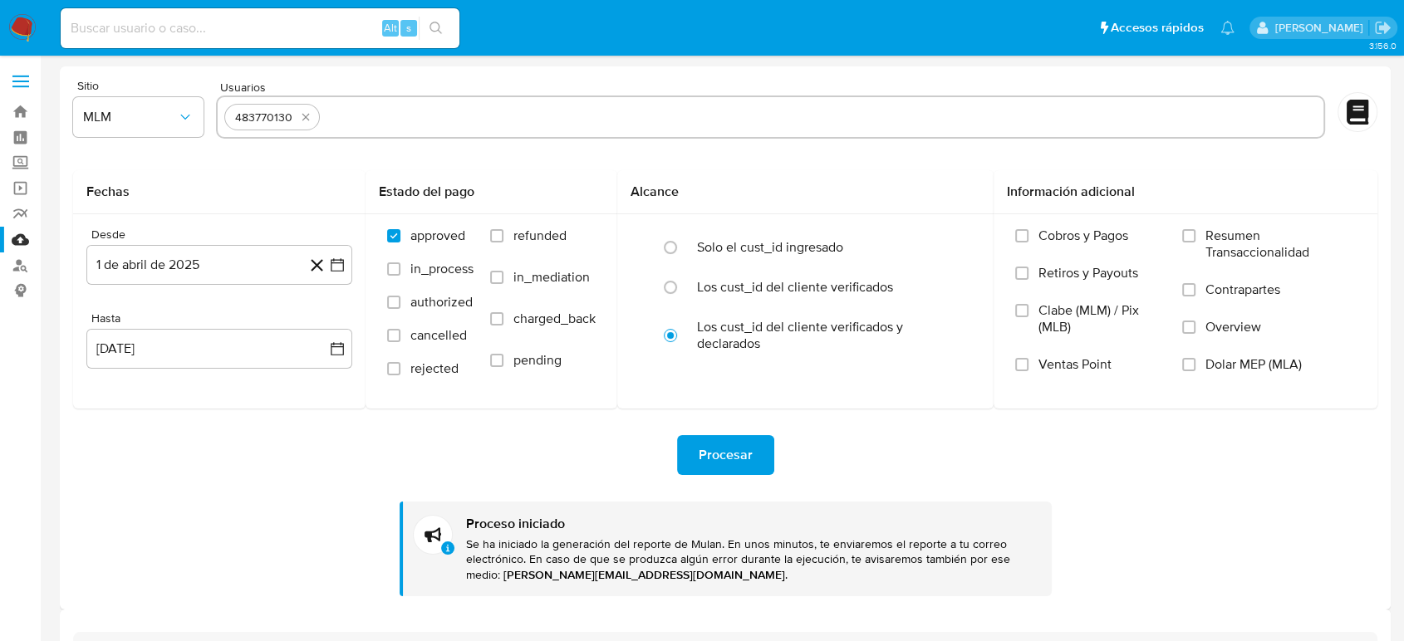
paste input "1121294439"
type input "1121294439"
click at [582, 115] on input "text" at bounding box center [873, 117] width 886 height 27
paste input "1971233432"
type input "1971233432"
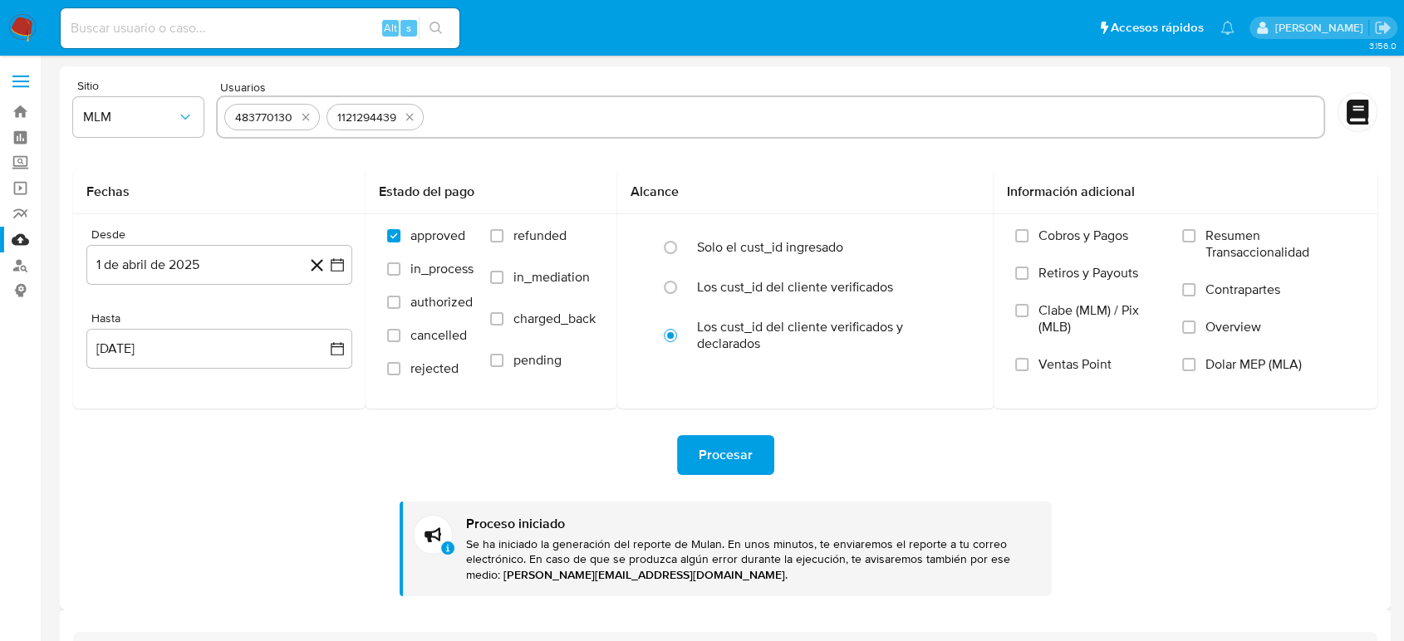
click at [888, 434] on div "Procesar Proceso iniciado Se ha iniciado la generación del reporte de Mulan. En…" at bounding box center [725, 503] width 1304 height 188
click at [738, 464] on span "Procesar" at bounding box center [726, 455] width 54 height 37
